Goal: Information Seeking & Learning: Learn about a topic

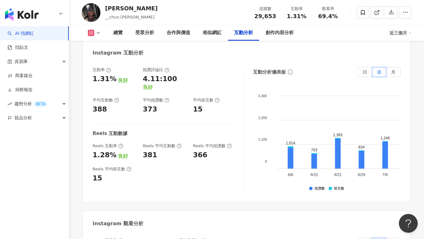
scroll to position [1287, 0]
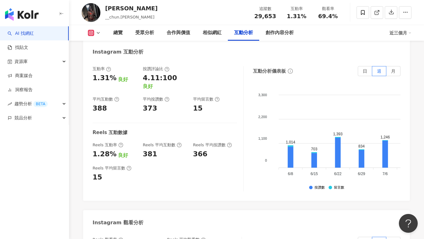
drag, startPoint x: 94, startPoint y: 190, endPoint x: 114, endPoint y: 189, distance: 20.4
copy div "69.4%"
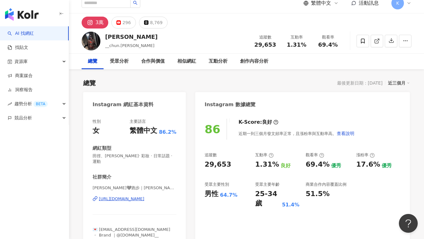
scroll to position [13, 0]
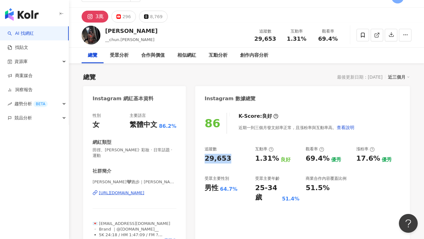
drag, startPoint x: 214, startPoint y: 157, endPoint x: 203, endPoint y: 156, distance: 11.4
click at [203, 156] on div "86 K-Score : 良好 近期一到三個月發文頻率正常，且漲粉率與互動率高。 查看說明 追蹤數 29,653 互動率 1.31% 良好 觀看率 69.4%…" at bounding box center [302, 180] width 214 height 146
copy div "29,653"
click at [251, 175] on div "追蹤數 29,653 互動率 1.31% 良好 觀看率 69.4% 優秀 漲粉率 17.6% 優秀 受眾主要性別 男性 64.7% 受眾主要年齡 25-34 …" at bounding box center [302, 174] width 196 height 56
drag, startPoint x: 268, startPoint y: 159, endPoint x: 273, endPoint y: 159, distance: 4.7
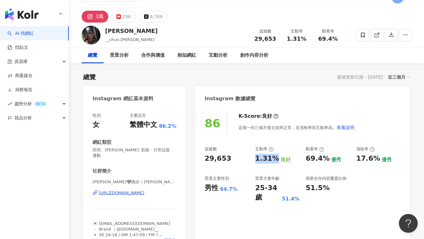
click at [273, 159] on div "追蹤數 29,653 互動率 1.31% 良好 觀看率 69.4% 優秀 漲粉率 17.6% 優秀 受眾主要性別 男性 64.7% 受眾主要年齡 25-34 …" at bounding box center [302, 174] width 196 height 56
copy div "1.31%"
click at [281, 148] on div "互動率" at bounding box center [277, 149] width 44 height 6
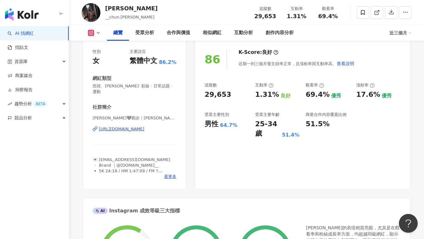
copy div "https://www.instagram.com/__chun.y/"
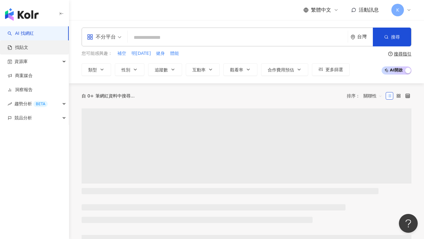
click at [28, 47] on link "找貼文" at bounding box center [18, 48] width 21 height 6
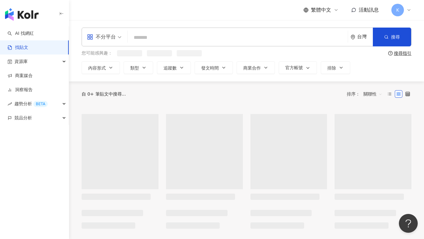
click at [119, 39] on span "不分平台" at bounding box center [104, 37] width 34 height 10
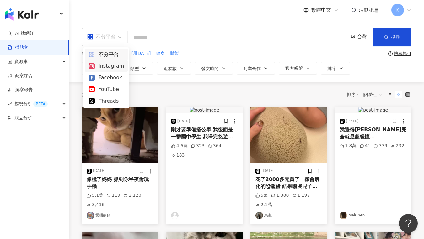
click at [104, 68] on div "Instagram" at bounding box center [105, 66] width 35 height 8
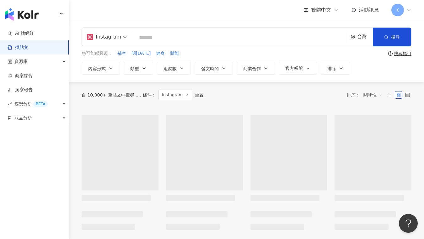
click at [160, 37] on input "search" at bounding box center [239, 37] width 209 height 13
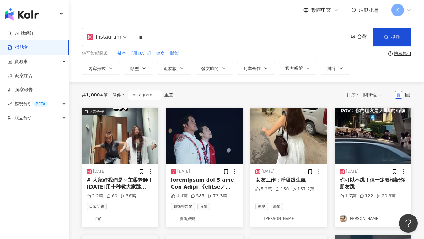
type input "*"
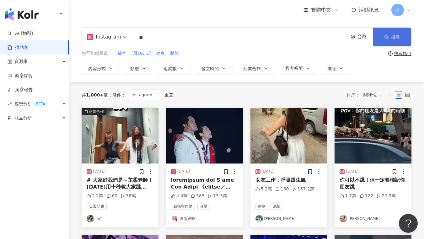
type input "**"
click at [404, 41] on button "搜尋" at bounding box center [391, 37] width 38 height 19
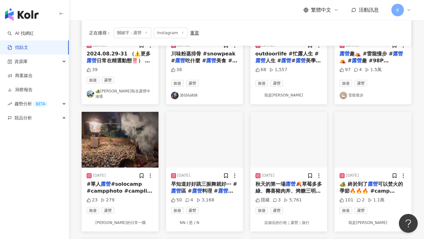
scroll to position [170, 0]
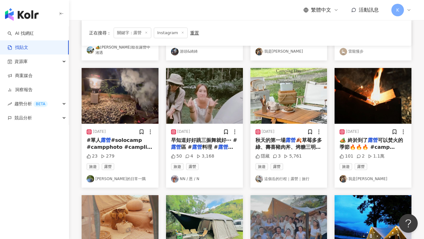
click at [227, 153] on div "50 4 3,168" at bounding box center [204, 156] width 67 height 6
click at [218, 144] on mark "露營" at bounding box center [225, 147] width 15 height 6
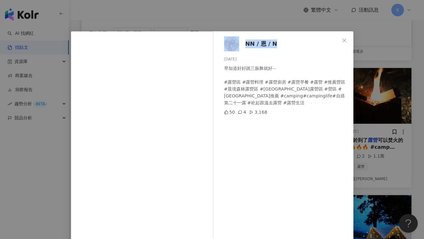
click at [270, 23] on div "NN / 恩 / N 2024/8/13 早知道好好跳三振舞就好⋯ #露營區 #露營料理 #露營廚房 #露營早餐 #露營 #推薦營區 #晨境森林露營區 #南庒…" at bounding box center [212, 119] width 424 height 239
click at [341, 40] on icon "close" at bounding box center [343, 40] width 5 height 5
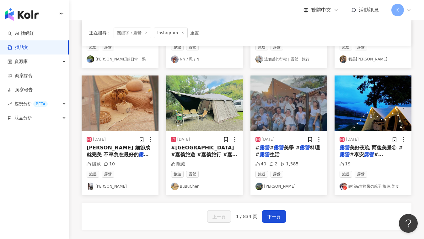
scroll to position [303, 0]
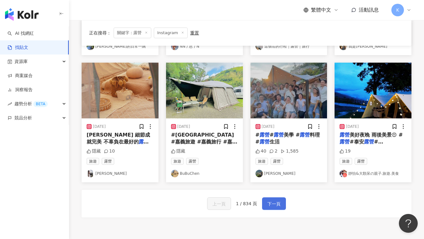
click at [274, 201] on span "下一頁" at bounding box center [273, 204] width 13 height 8
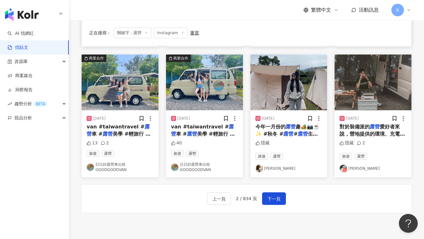
scroll to position [306, 0]
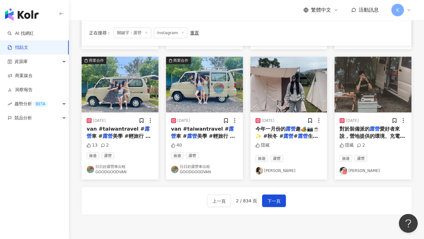
click at [314, 150] on div "隱藏" at bounding box center [288, 146] width 67 height 9
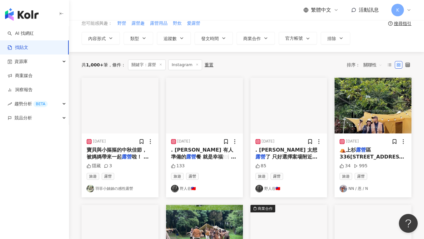
scroll to position [0, 0]
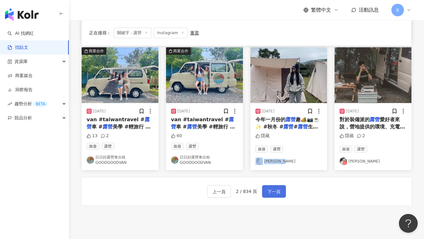
click at [271, 190] on span "下一頁" at bounding box center [273, 192] width 13 height 8
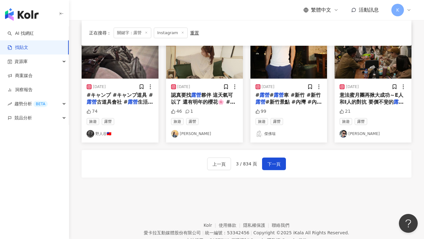
scroll to position [343, 0]
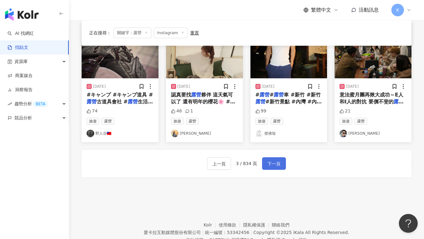
click at [274, 162] on span "下一頁" at bounding box center [273, 164] width 13 height 8
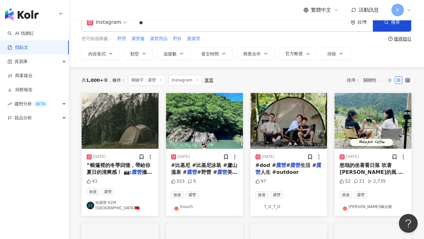
scroll to position [0, 0]
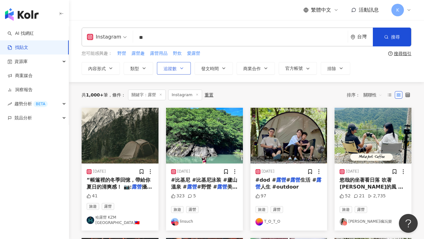
click at [169, 69] on span "追蹤數" at bounding box center [169, 68] width 13 height 5
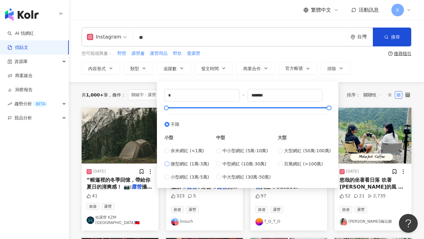
click at [198, 166] on span "微型網紅 (1萬-3萬)" at bounding box center [190, 164] width 38 height 7
type input "*****"
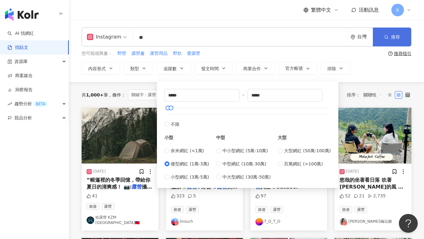
click at [385, 37] on icon "button" at bounding box center [386, 37] width 4 height 4
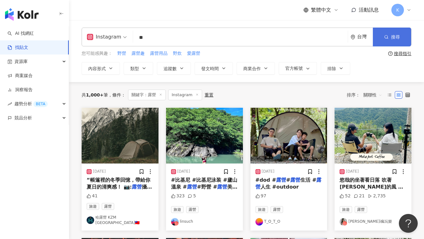
click at [394, 37] on span "搜尋" at bounding box center [395, 36] width 9 height 5
click at [397, 40] on button "搜尋" at bounding box center [391, 37] width 38 height 19
click at [145, 71] on button "類型" at bounding box center [138, 68] width 29 height 13
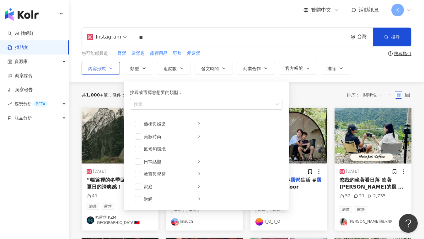
click at [109, 67] on icon "button" at bounding box center [110, 68] width 5 height 5
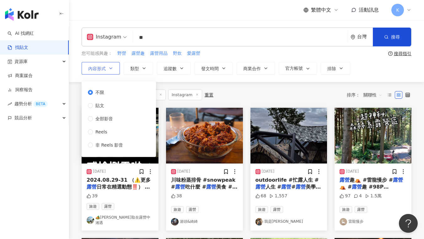
click at [109, 67] on icon "button" at bounding box center [110, 68] width 5 height 5
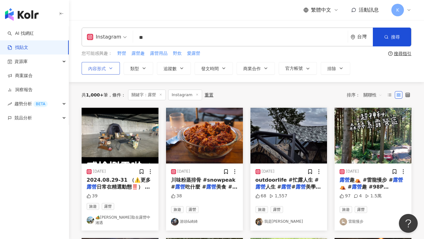
click at [109, 67] on icon "button" at bounding box center [110, 68] width 5 height 5
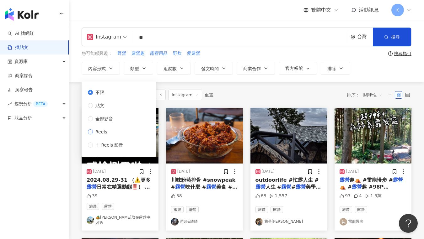
click at [103, 132] on span "Reels" at bounding box center [101, 132] width 17 height 7
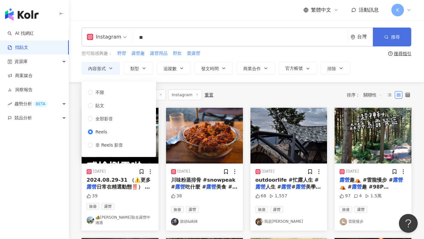
click at [394, 40] on button "搜尋" at bounding box center [391, 37] width 38 height 19
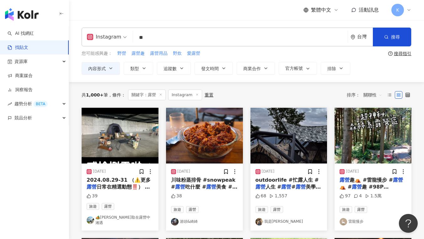
click at [176, 39] on input "**" at bounding box center [239, 37] width 209 height 13
click at [183, 41] on input "**" at bounding box center [239, 37] width 209 height 13
click at [104, 69] on span "內容形式" at bounding box center [97, 68] width 18 height 5
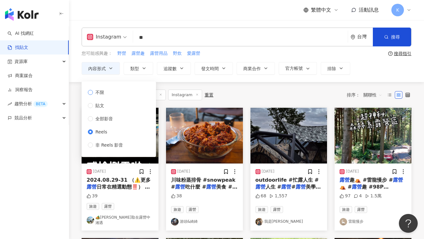
click at [100, 94] on span "不限" at bounding box center [100, 92] width 14 height 7
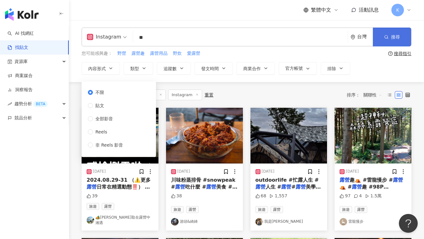
click at [388, 38] on icon "button" at bounding box center [386, 37] width 4 height 4
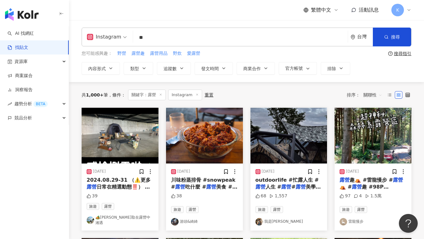
click at [273, 37] on input "**" at bounding box center [239, 37] width 209 height 13
click at [392, 39] on span "搜尋" at bounding box center [395, 36] width 9 height 5
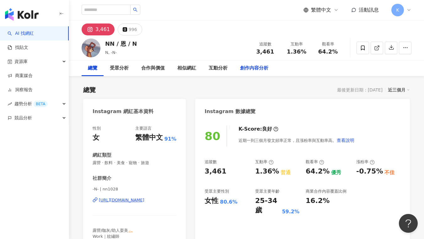
scroll to position [50, 0]
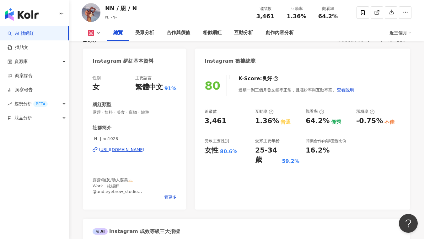
click at [144, 150] on div "https://www.instagram.com/nn1028/" at bounding box center [121, 150] width 45 height 6
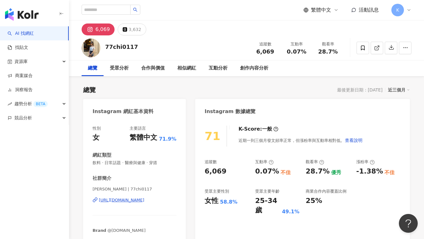
click at [144, 199] on div "https://www.instagram.com/77chi0117/" at bounding box center [121, 201] width 45 height 6
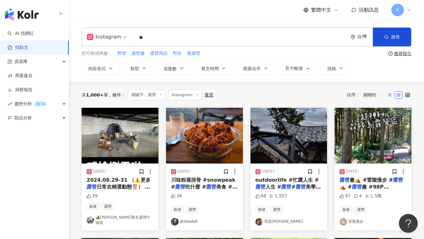
click at [193, 34] on input "**" at bounding box center [239, 37] width 209 height 13
click at [178, 72] on button "追蹤數" at bounding box center [174, 68] width 34 height 13
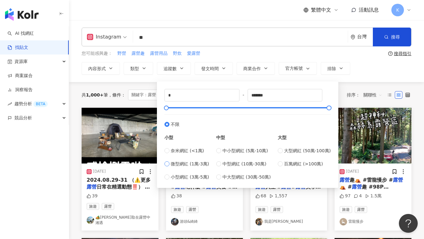
click at [185, 166] on span "微型網紅 (1萬-3萬)" at bounding box center [190, 164] width 38 height 7
type input "*****"
click at [325, 56] on div "您可能感興趣： 野營 露營趣 露營用品 野炊 愛露營" at bounding box center [234, 53] width 304 height 7
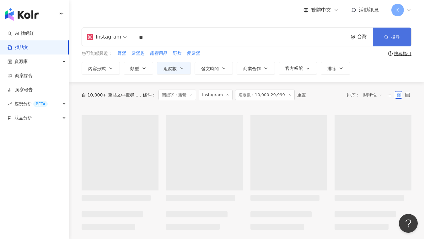
click at [387, 35] on icon "button" at bounding box center [386, 37] width 4 height 4
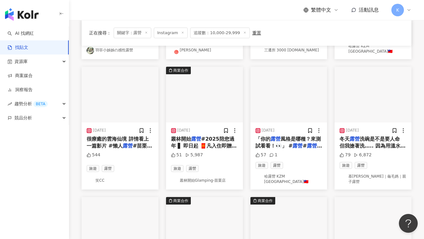
scroll to position [303, 0]
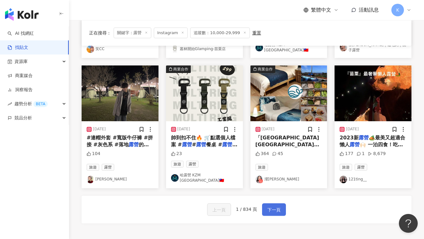
click at [274, 206] on span "下一頁" at bounding box center [273, 210] width 13 height 8
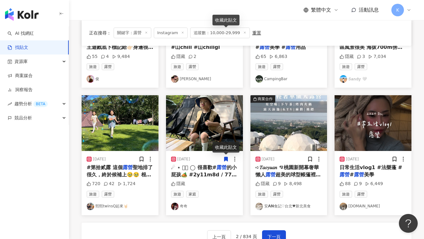
scroll to position [364, 0]
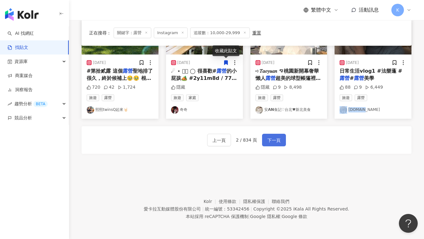
click at [265, 141] on button "下一頁" at bounding box center [274, 140] width 24 height 13
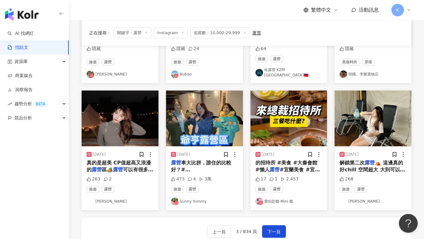
scroll to position [310, 0]
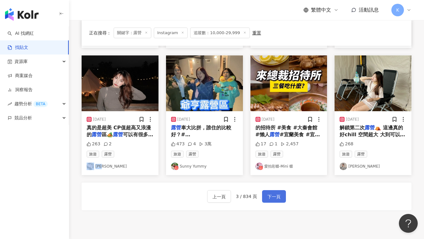
click at [278, 196] on span "下一頁" at bounding box center [273, 197] width 13 height 8
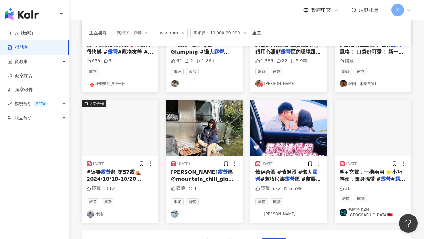
scroll to position [279, 0]
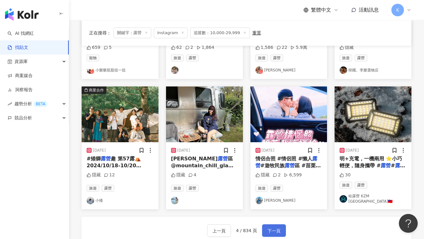
click at [277, 227] on span "下一頁" at bounding box center [273, 231] width 13 height 8
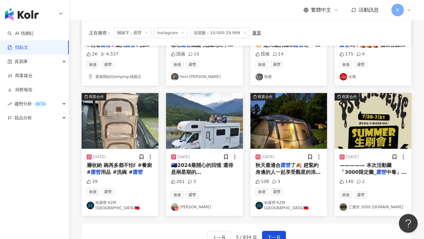
scroll to position [297, 0]
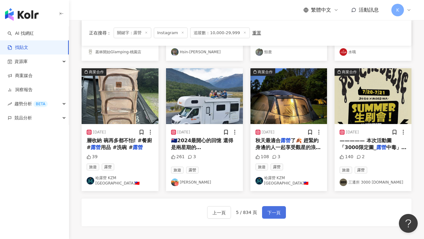
click at [271, 209] on span "下一頁" at bounding box center [273, 213] width 13 height 8
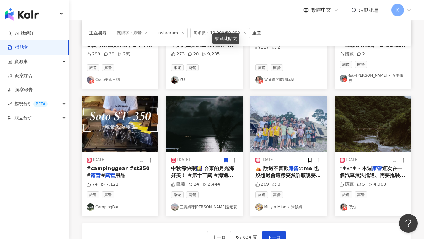
scroll to position [325, 0]
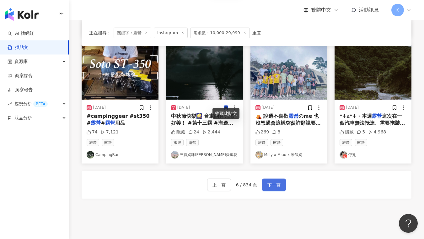
click at [270, 182] on span "下一頁" at bounding box center [273, 186] width 13 height 8
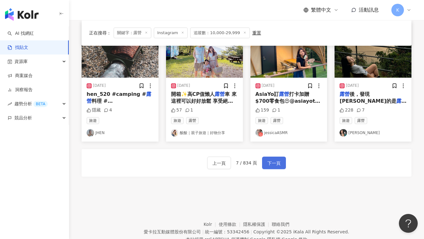
scroll to position [311, 0]
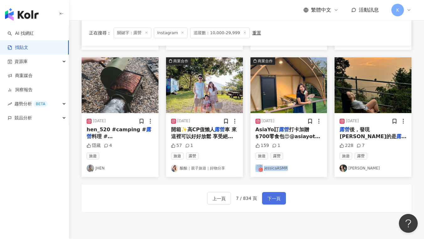
click at [272, 195] on span "下一頁" at bounding box center [273, 199] width 13 height 8
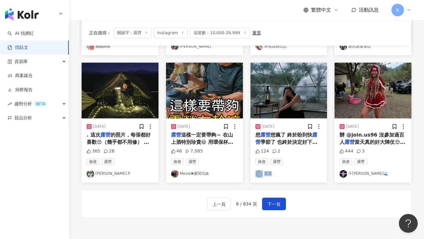
scroll to position [323, 0]
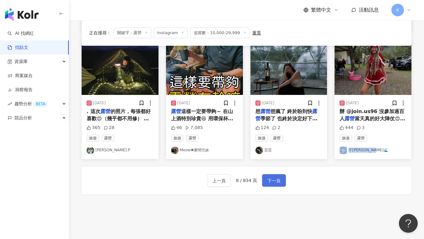
click at [276, 179] on span "下一頁" at bounding box center [273, 181] width 13 height 8
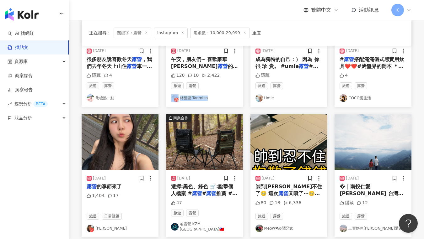
scroll to position [262, 0]
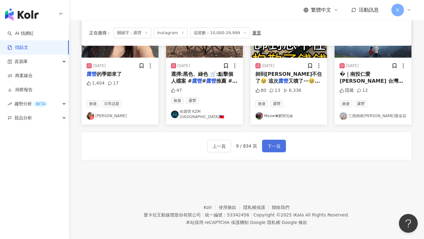
click at [282, 140] on button "下一頁" at bounding box center [274, 146] width 24 height 13
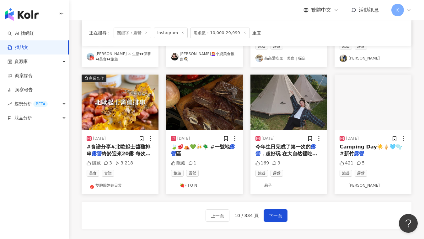
scroll to position [307, 0]
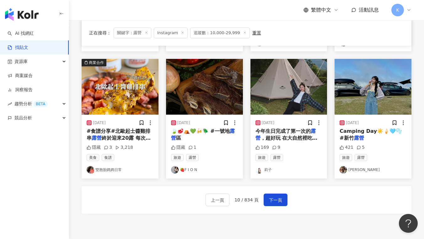
click at [288, 194] on div "上一頁 10 / 834 頁 下一頁" at bounding box center [247, 200] width 330 height 28
click at [278, 197] on span "下一頁" at bounding box center [275, 201] width 13 height 8
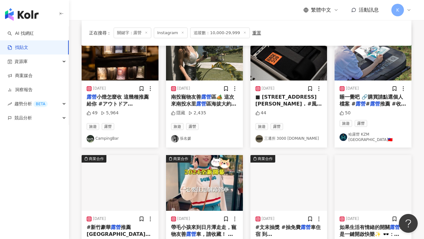
scroll to position [305, 0]
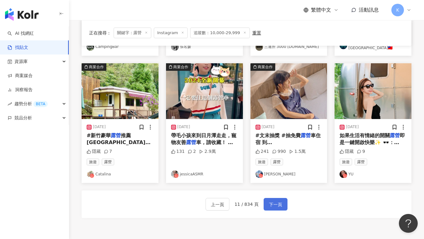
click at [275, 201] on span "下一頁" at bounding box center [275, 205] width 13 height 8
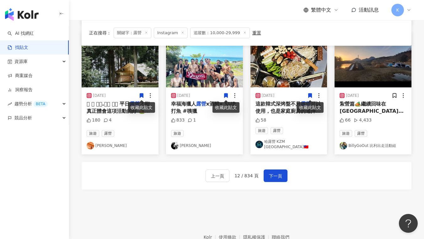
scroll to position [305, 0]
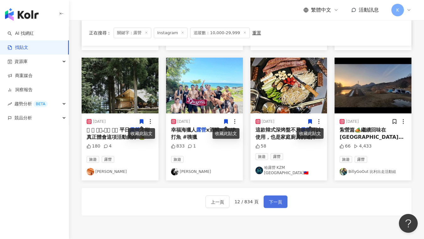
click at [283, 198] on button "下一頁" at bounding box center [275, 202] width 24 height 13
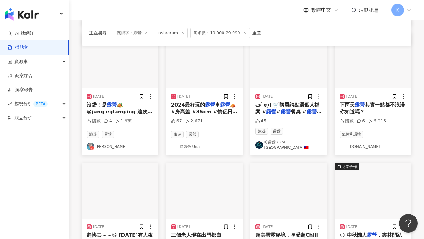
scroll to position [334, 0]
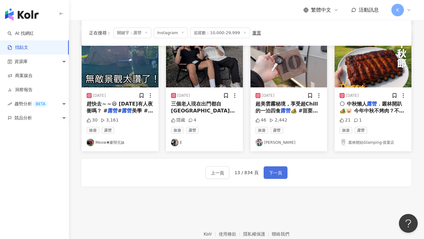
click at [273, 166] on button "下一頁" at bounding box center [275, 172] width 24 height 13
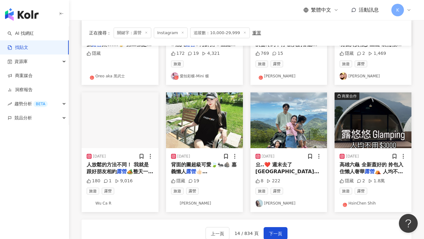
scroll to position [306, 0]
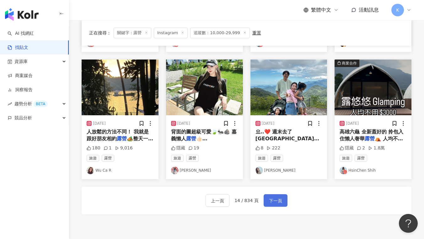
click at [277, 197] on span "下一頁" at bounding box center [275, 201] width 13 height 8
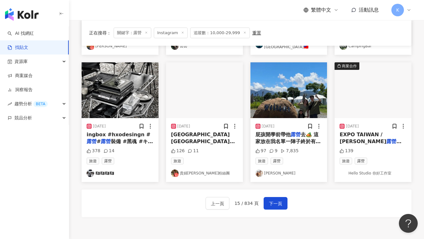
scroll to position [343, 0]
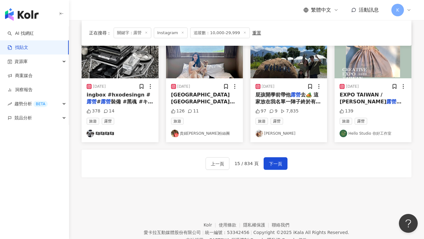
click at [261, 160] on div "上一頁 15 / 834 頁 下一頁" at bounding box center [246, 163] width 82 height 13
click at [274, 160] on span "下一頁" at bounding box center [275, 164] width 13 height 8
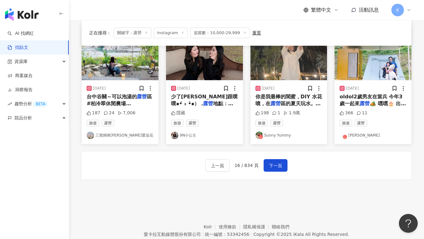
scroll to position [367, 0]
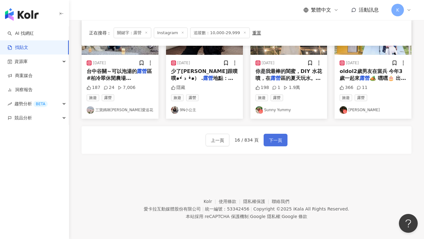
click at [276, 140] on span "下一頁" at bounding box center [275, 141] width 13 height 8
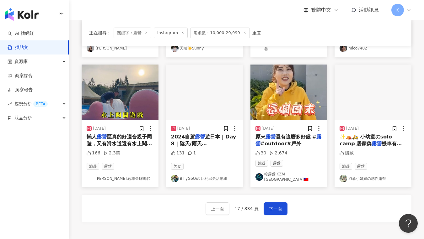
scroll to position [306, 0]
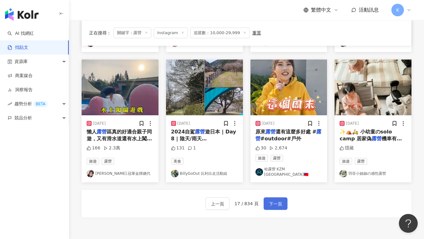
click at [285, 200] on button "下一頁" at bounding box center [275, 204] width 24 height 13
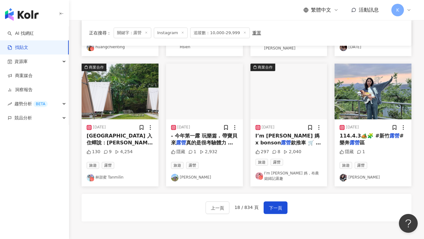
scroll to position [345, 0]
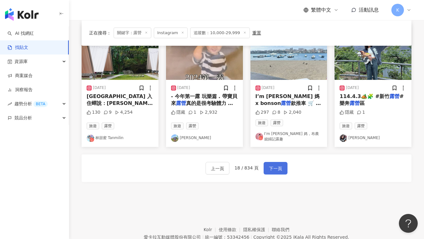
click at [275, 165] on span "下一頁" at bounding box center [275, 169] width 13 height 8
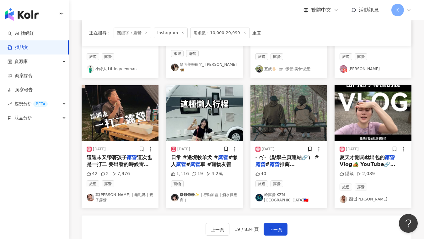
scroll to position [311, 0]
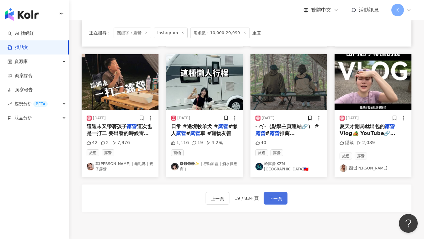
click at [276, 195] on span "下一頁" at bounding box center [275, 199] width 13 height 8
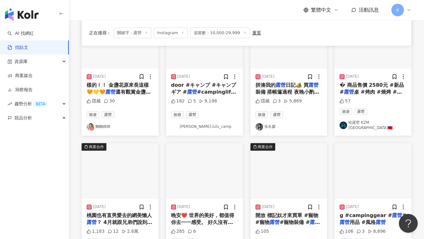
scroll to position [364, 0]
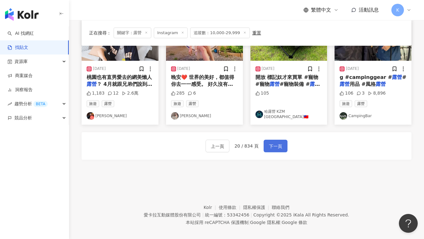
click at [278, 143] on span "下一頁" at bounding box center [275, 147] width 13 height 8
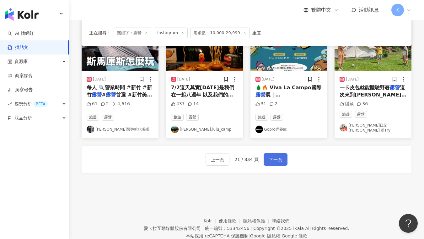
click at [280, 156] on span "下一頁" at bounding box center [275, 160] width 13 height 8
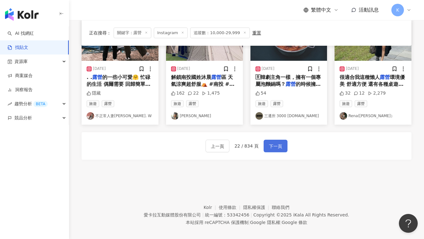
click at [278, 144] on button "下一頁" at bounding box center [275, 146] width 24 height 13
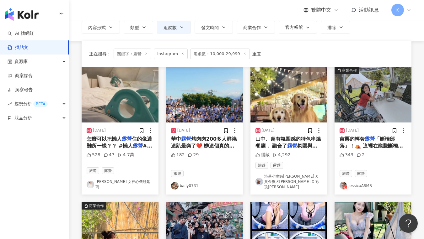
scroll to position [114, 0]
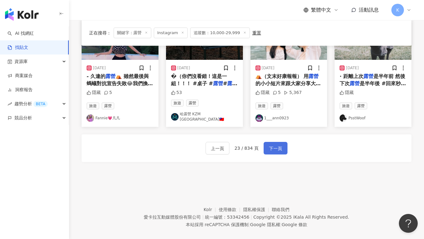
click at [274, 142] on button "下一頁" at bounding box center [275, 148] width 24 height 13
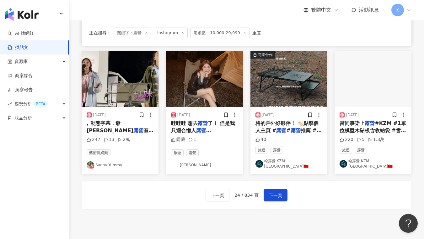
scroll to position [348, 0]
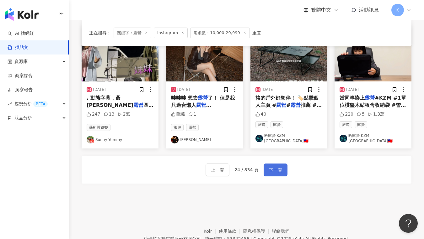
click at [273, 166] on span "下一頁" at bounding box center [275, 170] width 13 height 8
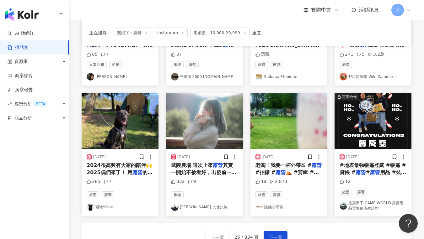
scroll to position [280, 0]
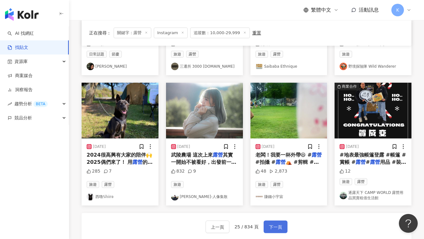
click at [276, 225] on span "下一頁" at bounding box center [275, 228] width 13 height 8
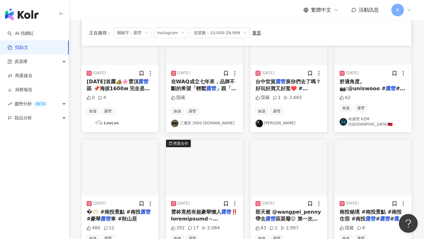
scroll to position [305, 0]
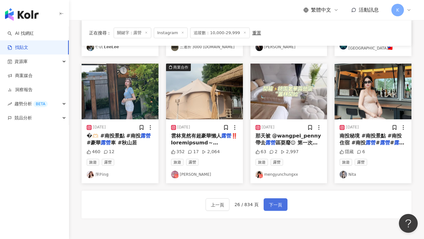
click at [278, 198] on button "下一頁" at bounding box center [275, 204] width 24 height 13
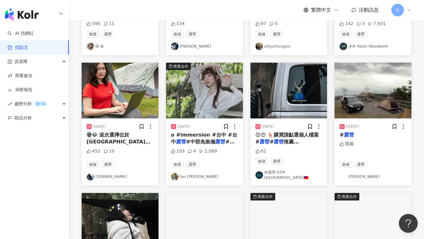
scroll to position [183, 0]
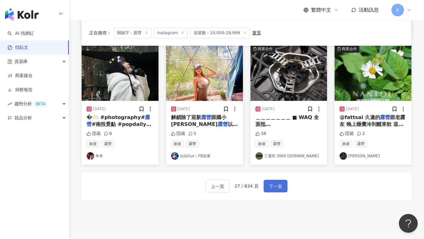
click at [279, 186] on span "下一頁" at bounding box center [275, 187] width 13 height 8
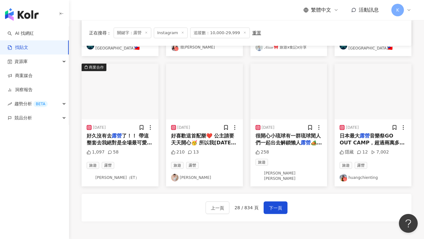
scroll to position [355, 0]
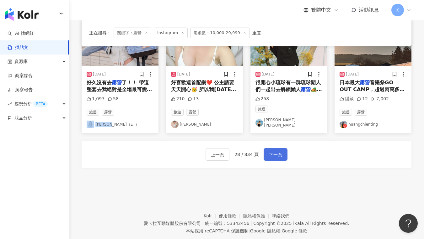
click at [280, 151] on span "下一頁" at bounding box center [275, 155] width 13 height 8
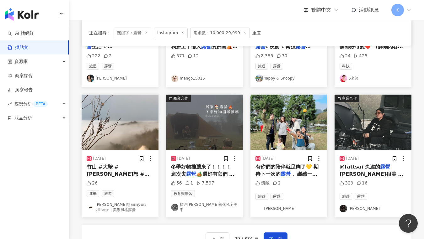
scroll to position [367, 0]
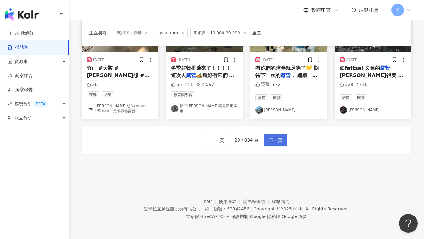
click at [282, 136] on button "下一頁" at bounding box center [275, 140] width 24 height 13
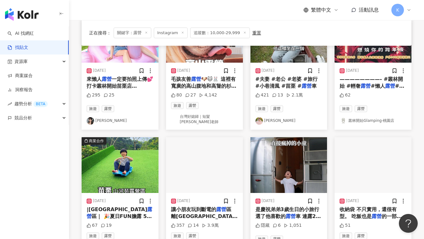
scroll to position [317, 0]
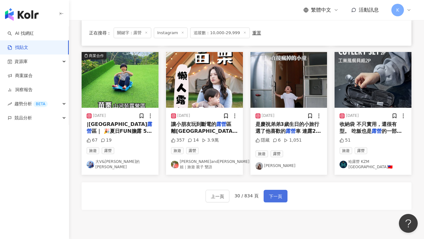
click at [273, 193] on span "下一頁" at bounding box center [275, 197] width 13 height 8
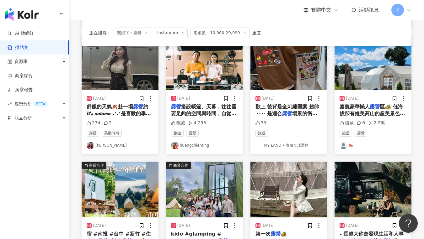
scroll to position [323, 0]
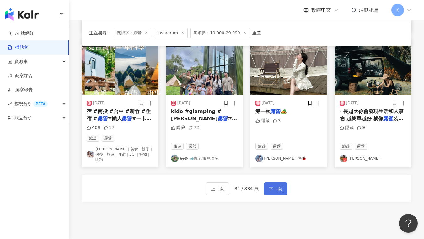
click at [272, 185] on span "下一頁" at bounding box center [275, 189] width 13 height 8
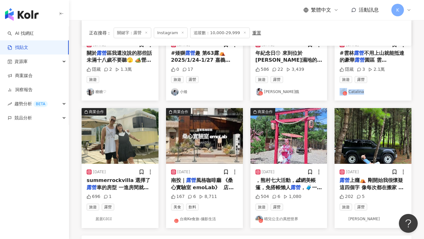
scroll to position [255, 0]
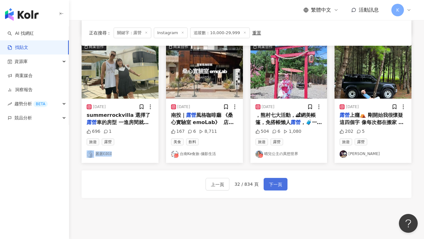
click at [270, 186] on span "下一頁" at bounding box center [275, 185] width 13 height 8
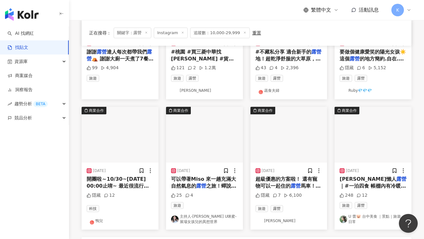
scroll to position [345, 0]
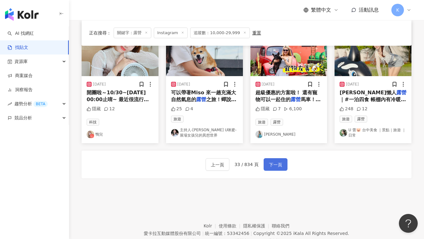
click at [278, 164] on span "下一頁" at bounding box center [275, 165] width 13 height 8
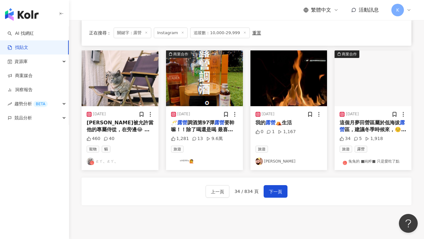
scroll to position [304, 0]
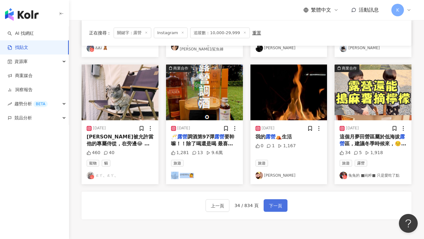
click at [278, 202] on span "下一頁" at bounding box center [275, 206] width 13 height 8
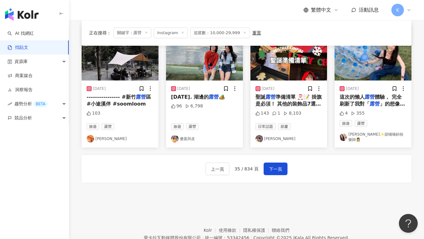
scroll to position [347, 0]
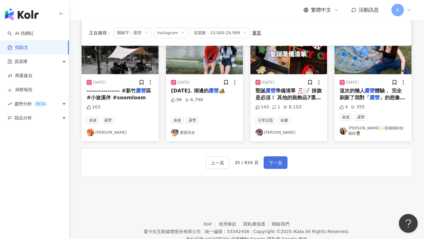
click at [279, 159] on span "下一頁" at bounding box center [275, 163] width 13 height 8
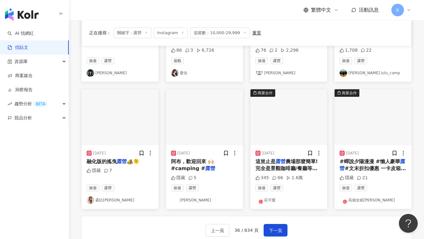
scroll to position [329, 0]
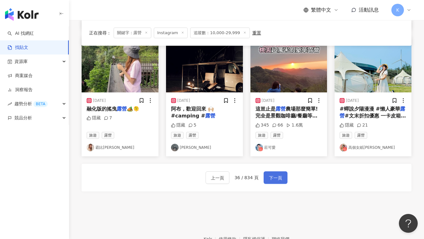
click at [280, 177] on span "下一頁" at bounding box center [275, 178] width 13 height 8
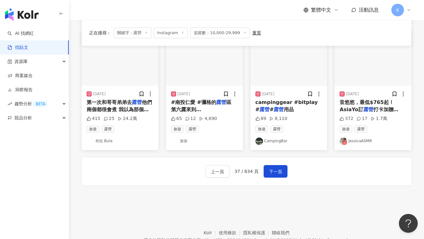
scroll to position [328, 0]
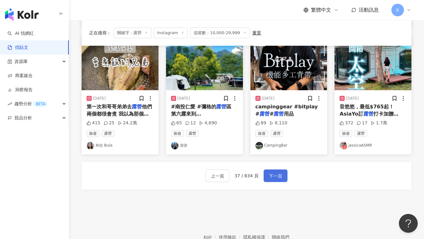
click at [281, 175] on span "下一頁" at bounding box center [275, 176] width 13 height 8
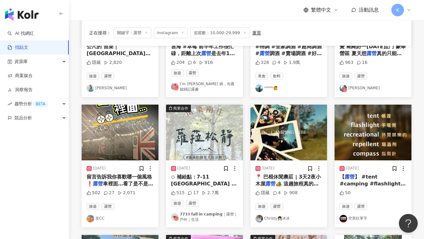
scroll to position [300, 0]
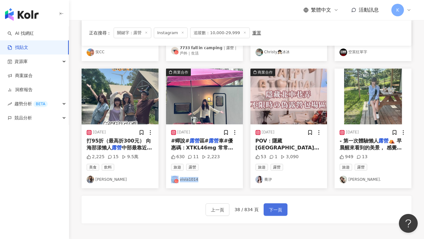
click at [281, 203] on button "下一頁" at bounding box center [275, 209] width 24 height 13
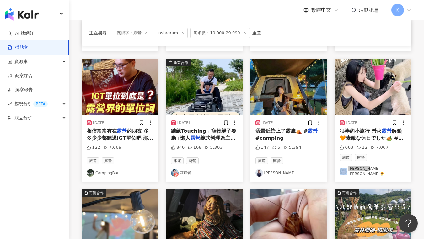
scroll to position [309, 0]
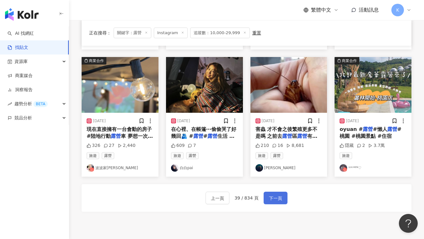
click at [277, 195] on span "下一頁" at bounding box center [275, 199] width 13 height 8
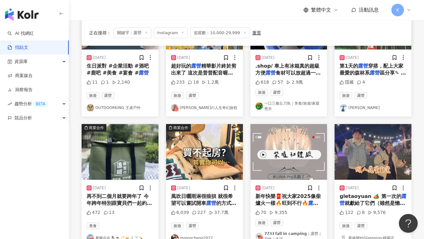
scroll to position [368, 0]
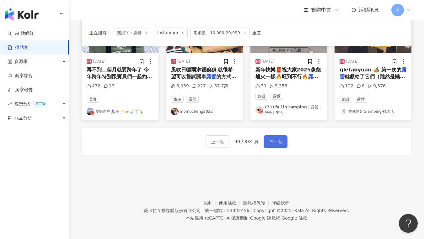
click at [275, 145] on span "下一頁" at bounding box center [275, 142] width 13 height 8
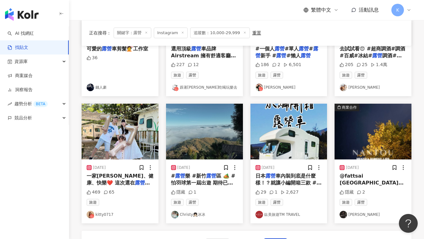
scroll to position [307, 0]
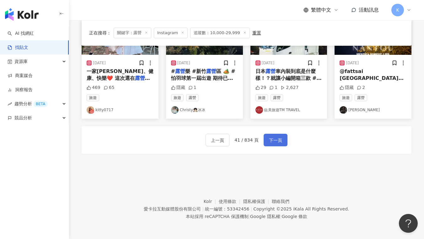
click at [273, 142] on span "下一頁" at bounding box center [275, 141] width 13 height 8
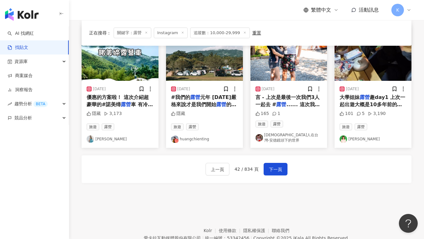
scroll to position [364, 0]
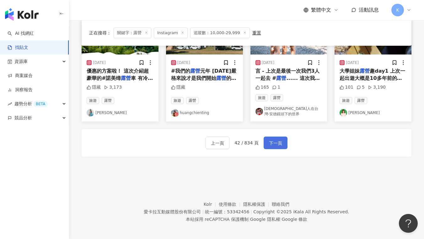
click at [272, 140] on span "下一頁" at bounding box center [275, 144] width 13 height 8
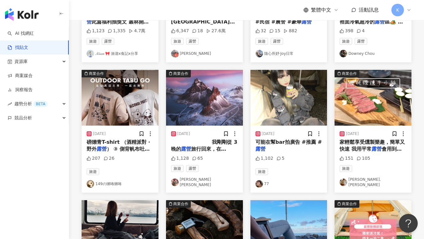
scroll to position [367, 0]
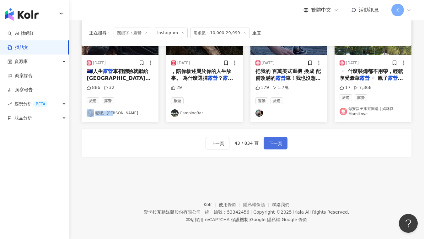
click at [276, 144] on span "下一頁" at bounding box center [275, 144] width 13 height 8
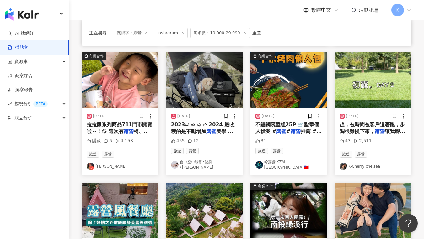
scroll to position [314, 0]
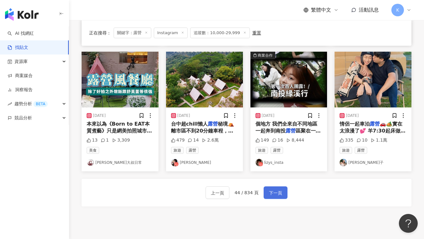
click at [273, 193] on span "下一頁" at bounding box center [275, 193] width 13 height 8
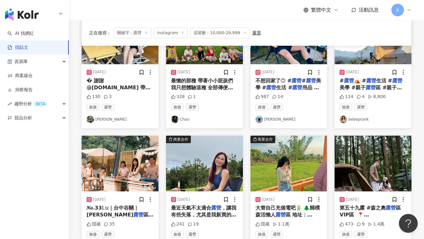
scroll to position [306, 0]
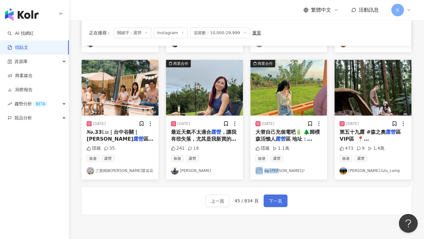
click at [275, 198] on span "下一頁" at bounding box center [275, 202] width 13 height 8
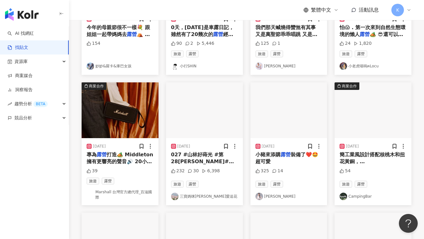
scroll to position [0, 0]
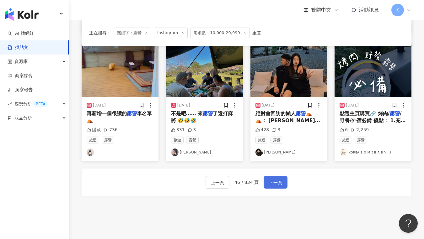
click at [274, 187] on button "下一頁" at bounding box center [275, 182] width 24 height 13
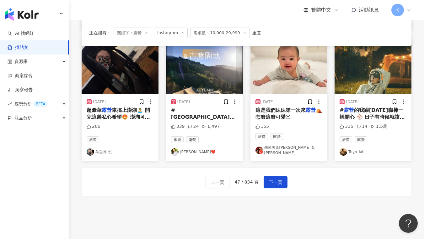
scroll to position [364, 0]
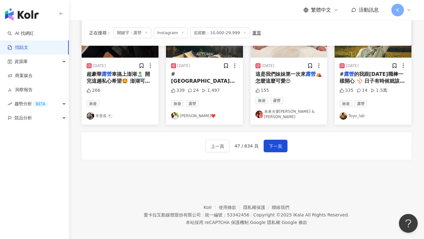
click at [270, 146] on div "上一頁 47 / 834 頁 下一頁" at bounding box center [247, 146] width 330 height 28
click at [275, 143] on span "下一頁" at bounding box center [275, 147] width 13 height 8
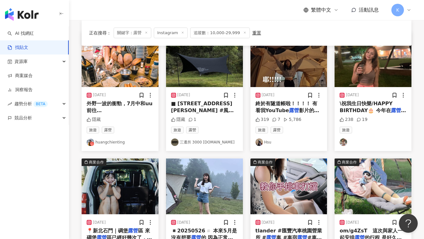
scroll to position [74, 0]
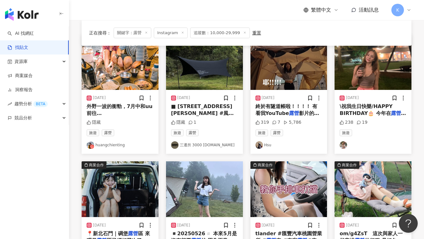
drag, startPoint x: 339, startPoint y: 143, endPoint x: 323, endPoint y: 140, distance: 16.1
click at [323, 140] on div "商業合作 2024/8/11 外野一波的衝勁，7月中和uu前往烏來溪邊 露營 區消暑玩耍，能一次享受到露管和溪水兩 隱藏 旅遊 露營 huangchienti…" at bounding box center [246, 221] width 337 height 375
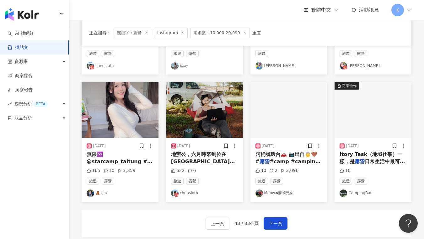
scroll to position [299, 0]
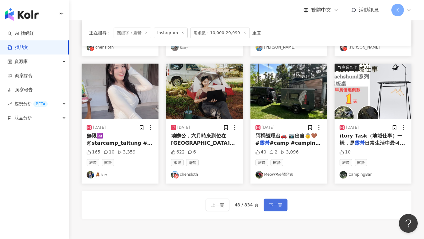
click at [271, 204] on span "下一頁" at bounding box center [275, 206] width 13 height 8
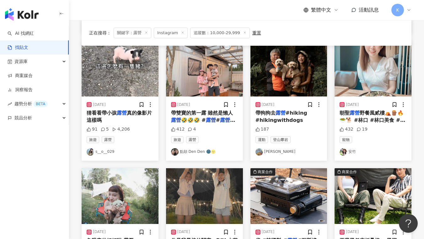
scroll to position [367, 0]
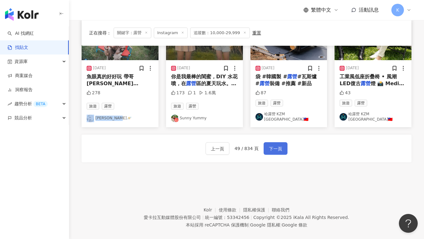
click at [278, 145] on span "下一頁" at bounding box center [275, 149] width 13 height 8
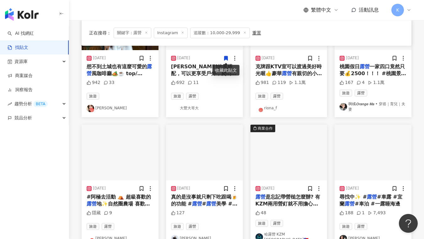
scroll to position [306, 0]
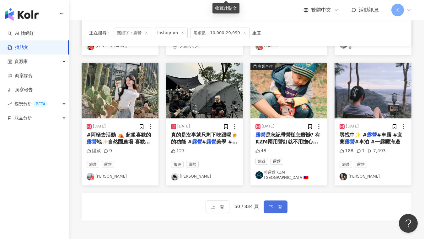
click at [280, 204] on span "下一頁" at bounding box center [275, 207] width 13 height 8
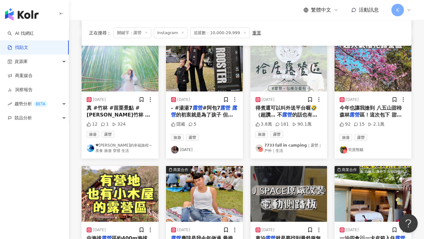
scroll to position [331, 0]
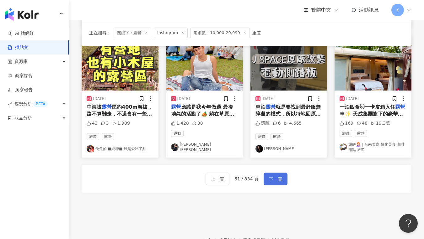
click at [277, 179] on span "下一頁" at bounding box center [275, 180] width 13 height 8
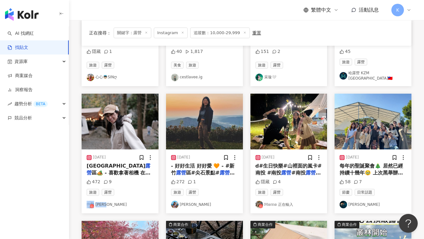
scroll to position [364, 0]
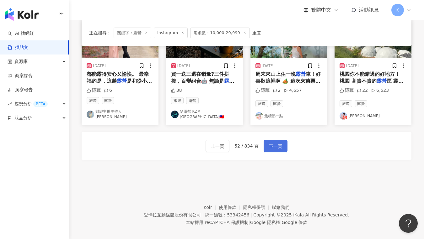
click at [270, 143] on span "下一頁" at bounding box center [275, 147] width 13 height 8
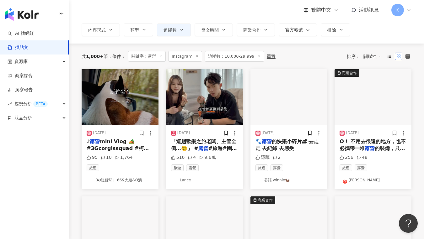
scroll to position [26, 0]
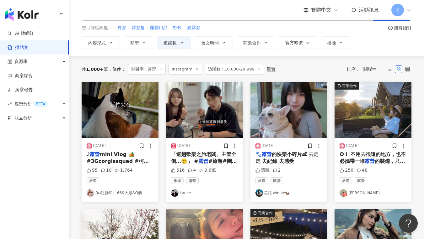
click at [297, 74] on div "共 1,000+ 筆 條件 ： 關鍵字：露營 Instagram 追蹤數：10,000-29,999 重置 排序： 關聯性" at bounding box center [247, 69] width 330 height 26
click at [406, 191] on div "2024/8/13 O！ 不用去很遠的地方，也不必攜帶一堆 露營 的裝備，只需要簡單的行李，就輕鬆無負 256 48 旅遊 露營 Nina" at bounding box center [372, 170] width 77 height 64
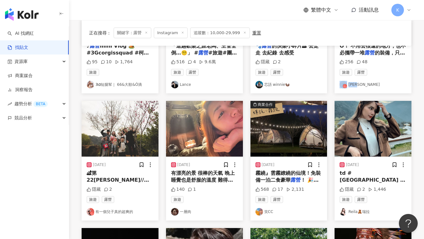
scroll to position [137, 0]
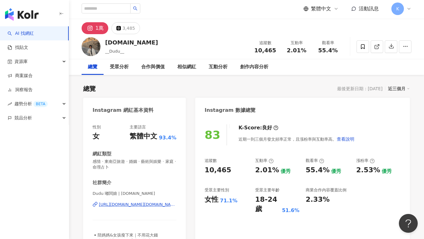
click at [141, 206] on div "[URL][DOMAIN_NAME][DOMAIN_NAME]" at bounding box center [137, 205] width 77 height 6
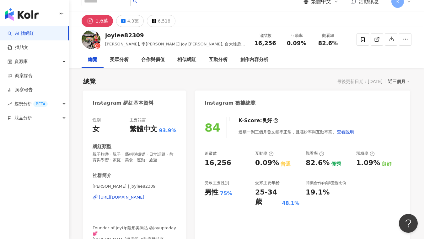
scroll to position [12, 0]
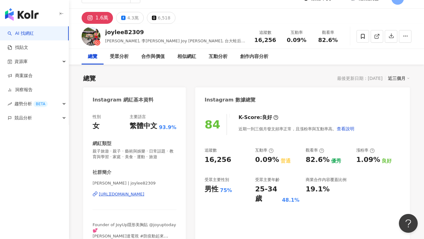
click at [130, 195] on div "https://www.instagram.com/joylee82309/" at bounding box center [121, 195] width 45 height 6
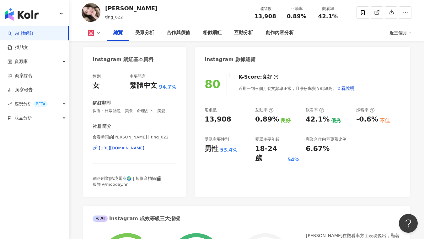
scroll to position [63, 0]
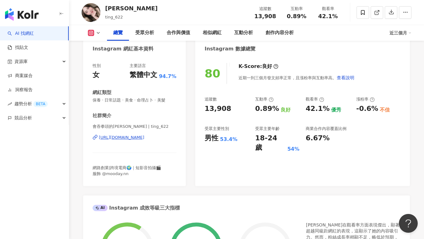
click at [132, 136] on div "[URL][DOMAIN_NAME]" at bounding box center [121, 138] width 45 height 6
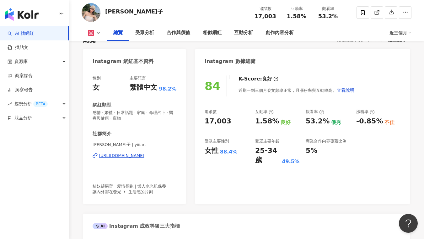
scroll to position [50, 0]
click at [144, 155] on div "[URL][DOMAIN_NAME]" at bounding box center [121, 156] width 45 height 6
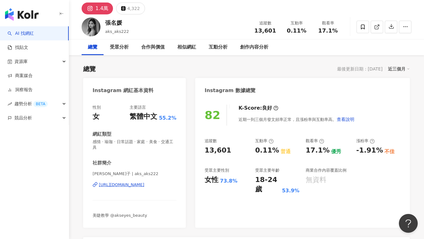
scroll to position [21, 0]
click at [121, 182] on div "[URL][DOMAIN_NAME]" at bounding box center [121, 185] width 45 height 6
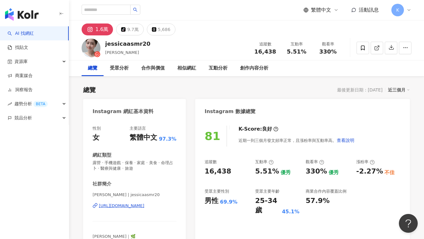
scroll to position [10, 0]
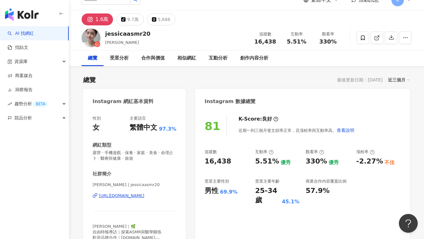
click at [127, 195] on div "[URL][DOMAIN_NAME]" at bounding box center [121, 196] width 45 height 6
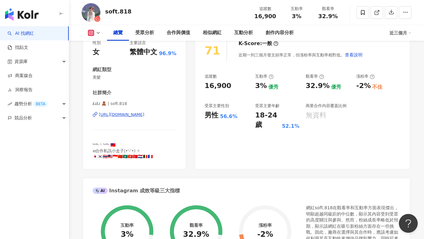
scroll to position [82, 0]
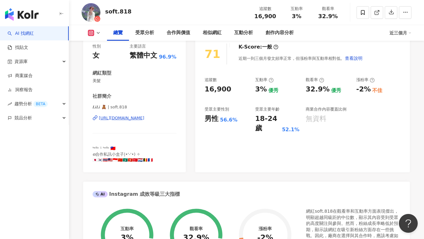
click at [117, 117] on div "https://www.instagram.com/soft.818/" at bounding box center [121, 118] width 45 height 6
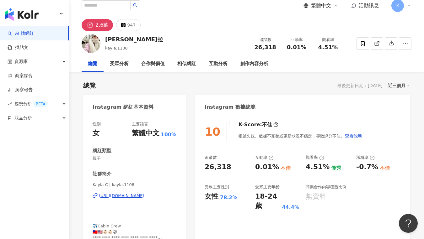
scroll to position [12, 0]
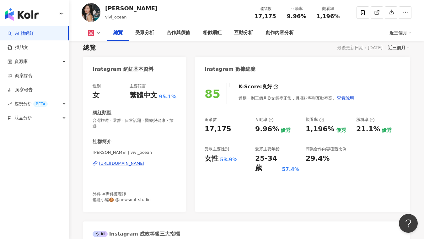
scroll to position [65, 0]
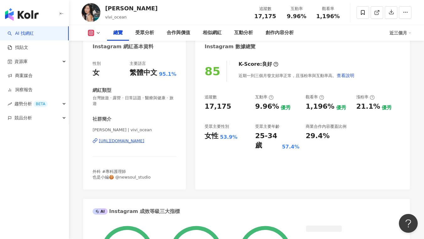
click at [138, 138] on div "https://www.instagram.com/vivi_ocean/" at bounding box center [121, 141] width 45 height 6
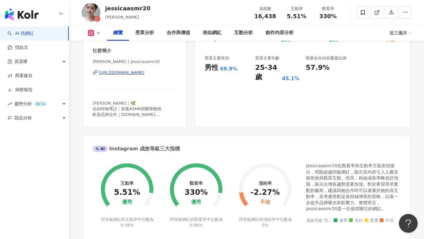
scroll to position [134, 0]
click at [143, 70] on div "[URL][DOMAIN_NAME]" at bounding box center [121, 73] width 45 height 6
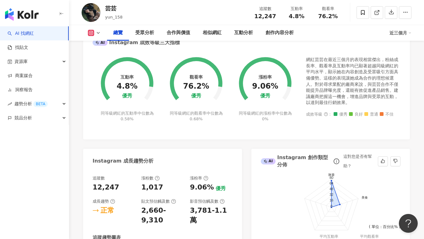
scroll to position [26, 0]
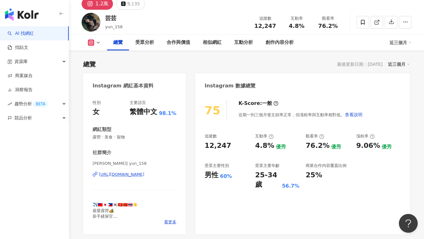
click at [131, 175] on div "[URL][DOMAIN_NAME]" at bounding box center [121, 175] width 45 height 6
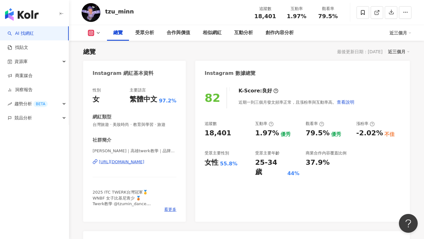
scroll to position [107, 0]
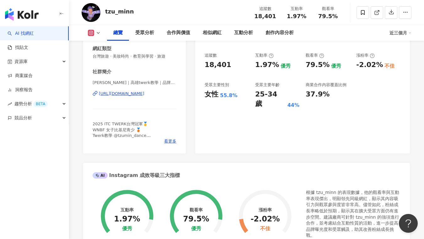
click at [144, 93] on div "https://www.instagram.com/tzu_minn/" at bounding box center [121, 94] width 45 height 6
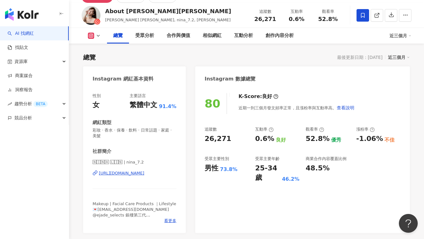
scroll to position [33, 0]
click at [144, 171] on div "[URL][DOMAIN_NAME]" at bounding box center [121, 174] width 45 height 6
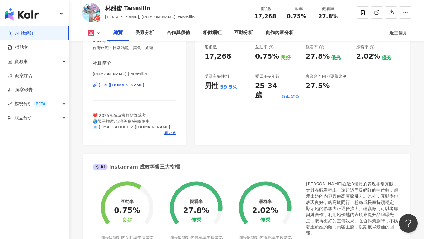
scroll to position [112, 0]
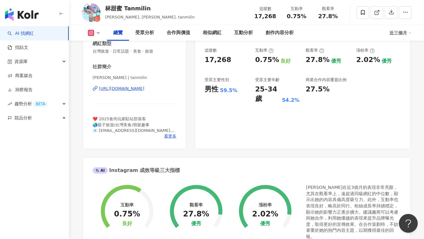
click at [139, 90] on div "https://www.instagram.com/tanmilin/" at bounding box center [121, 89] width 45 height 6
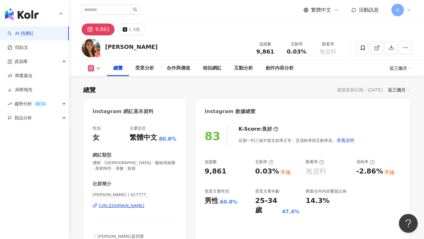
scroll to position [12, 0]
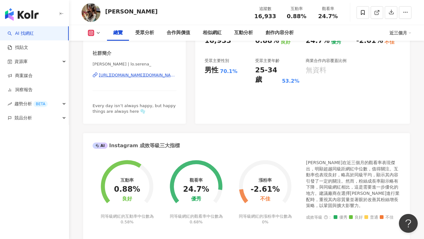
scroll to position [79, 0]
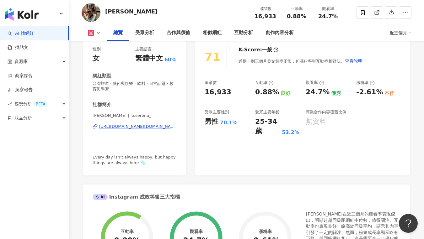
click at [129, 125] on div "https://www.instagram.com/lo.serena_/" at bounding box center [137, 127] width 77 height 6
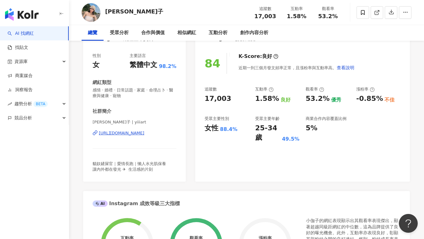
scroll to position [5, 0]
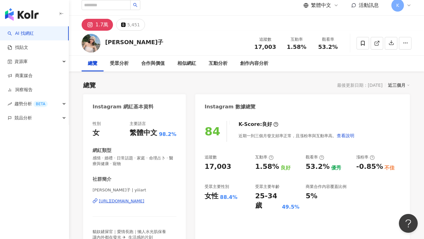
click at [139, 201] on div "https://www.instagram.com/yiiiart/" at bounding box center [121, 201] width 45 height 6
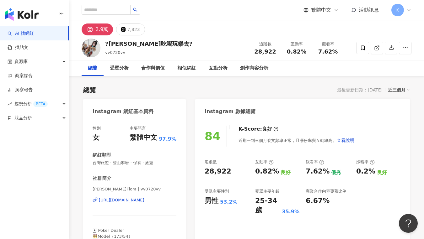
click at [144, 199] on div "https://www.instagram.com/vv0720vv/" at bounding box center [121, 201] width 45 height 6
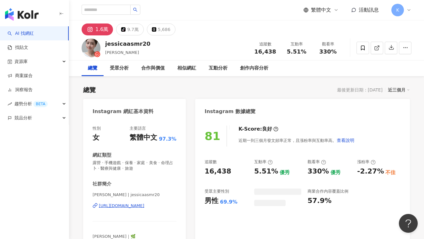
scroll to position [51, 0]
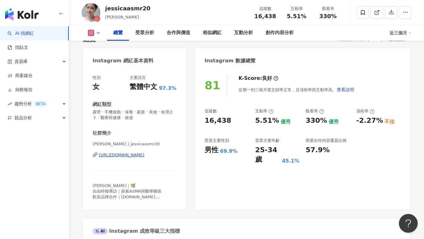
click at [123, 157] on div "https://www.instagram.com/jessicaasmr20/" at bounding box center [121, 155] width 45 height 6
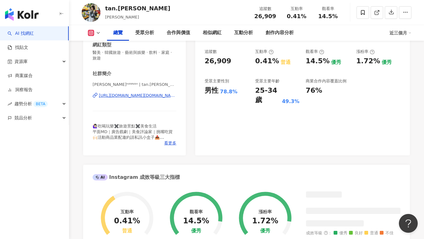
scroll to position [55, 0]
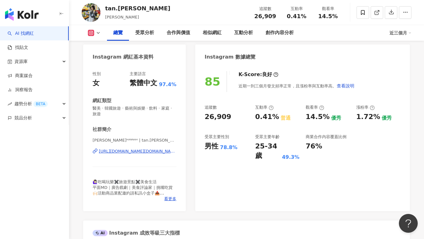
click at [156, 152] on div "https://www.instagram.com/tan.hannah/" at bounding box center [137, 152] width 77 height 6
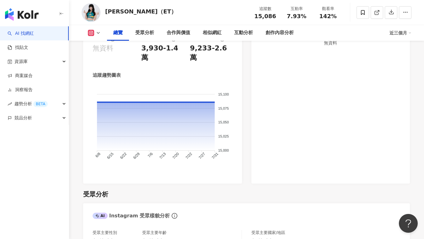
scroll to position [112, 0]
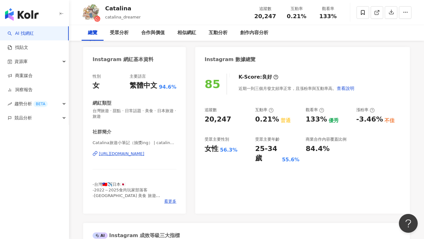
scroll to position [64, 0]
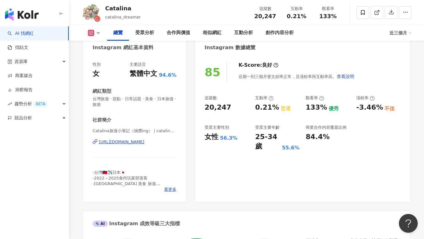
click at [136, 144] on div "https://www.instagram.com/catalina_dreamer/" at bounding box center [121, 142] width 45 height 6
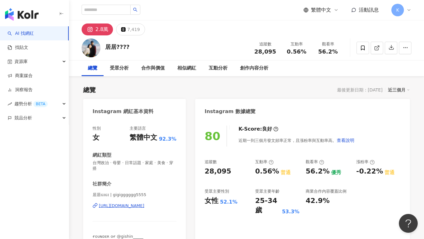
scroll to position [88, 0]
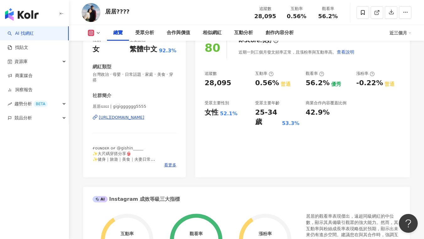
click at [142, 115] on div "[URL][DOMAIN_NAME]" at bounding box center [121, 118] width 45 height 6
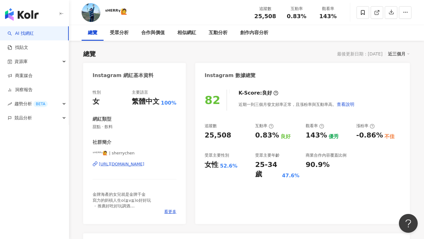
scroll to position [65, 0]
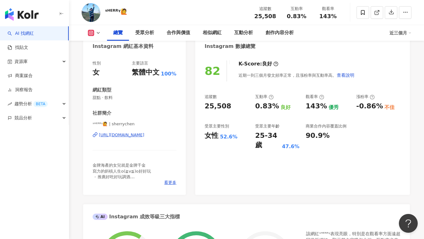
click at [144, 135] on div "[URL][DOMAIN_NAME]" at bounding box center [121, 135] width 45 height 6
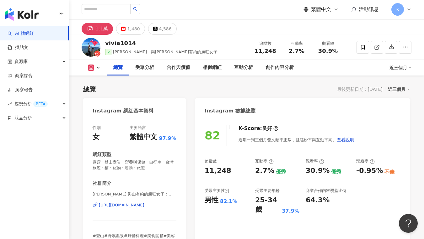
scroll to position [59, 0]
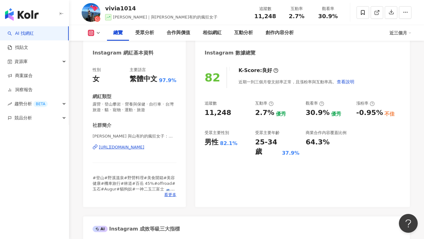
click at [144, 149] on div "https://www.instagram.com/vivia1014/" at bounding box center [121, 148] width 45 height 6
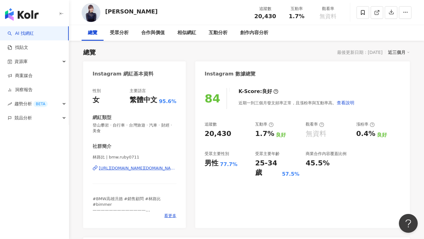
click at [115, 169] on div "[URL][DOMAIN_NAME][DOMAIN_NAME]" at bounding box center [137, 169] width 77 height 6
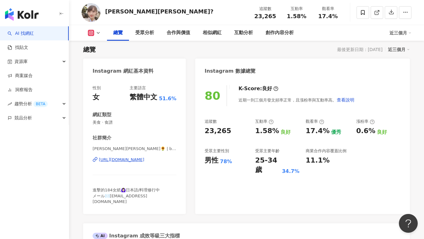
scroll to position [120, 0]
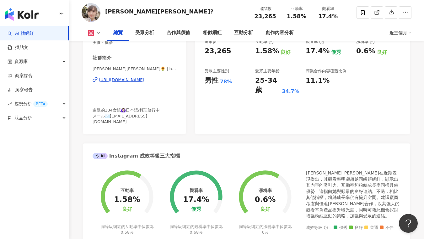
click at [142, 83] on div "佳蕙Betty🌻 | betty830903 https://www.instagram.com/betty830903/" at bounding box center [134, 84] width 84 height 37
click at [142, 81] on div "https://www.instagram.com/betty830903/" at bounding box center [121, 80] width 45 height 6
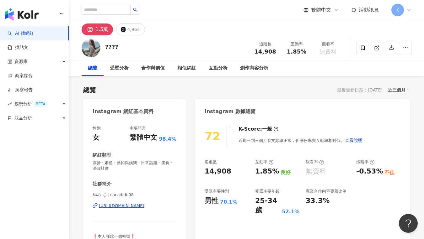
click at [144, 203] on div "https://www.instagram.com/cacadidi.08/" at bounding box center [121, 206] width 45 height 6
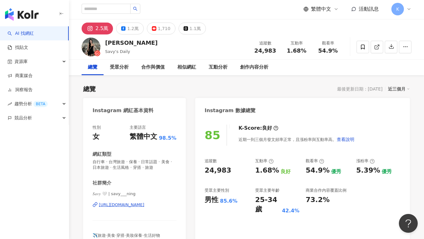
scroll to position [1, 0]
click at [123, 205] on div "https://www.instagram.com/savy___ning/" at bounding box center [121, 205] width 45 height 6
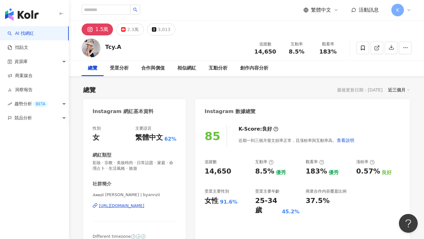
scroll to position [120, 0]
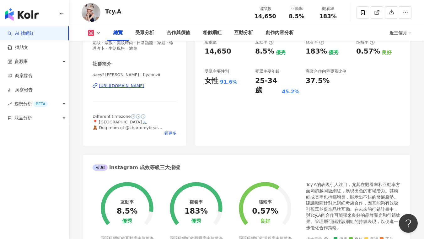
click at [139, 84] on div "https://www.instagram.com/byannzii/" at bounding box center [121, 86] width 45 height 6
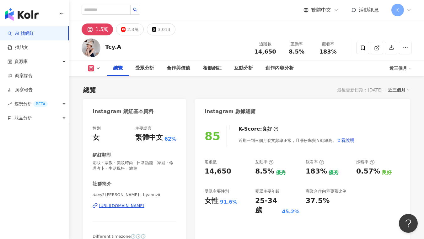
scroll to position [133, 0]
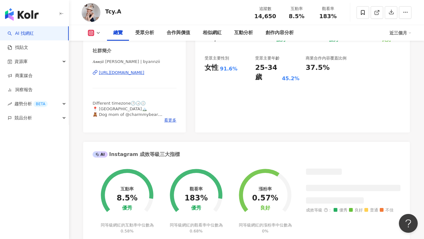
click at [144, 73] on div "[URL][DOMAIN_NAME]" at bounding box center [121, 73] width 45 height 6
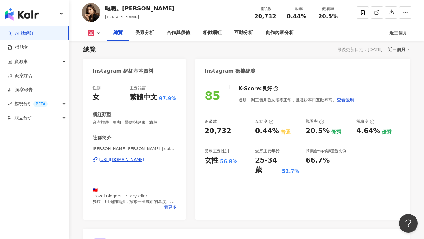
scroll to position [62, 0]
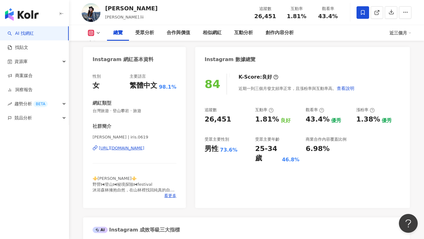
scroll to position [64, 0]
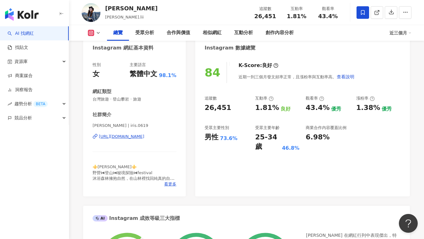
click at [122, 138] on div "https://www.instagram.com/iris.0619/" at bounding box center [121, 137] width 45 height 6
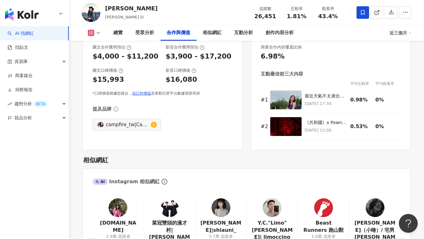
scroll to position [915, 0]
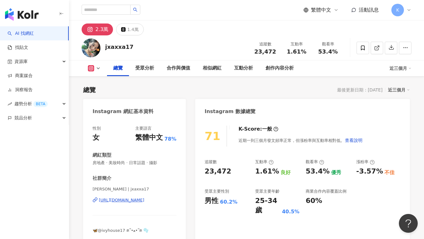
scroll to position [121, 0]
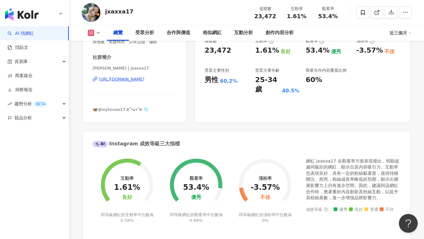
click at [144, 80] on div "https://www.instagram.com/jxaxxa17/" at bounding box center [121, 80] width 45 height 6
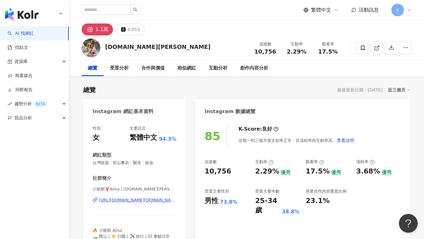
click at [152, 199] on div "[URL][DOMAIN_NAME][DOMAIN_NAME]" at bounding box center [137, 201] width 77 height 6
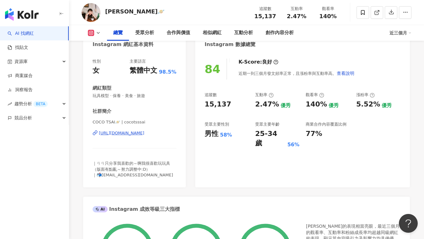
scroll to position [127, 0]
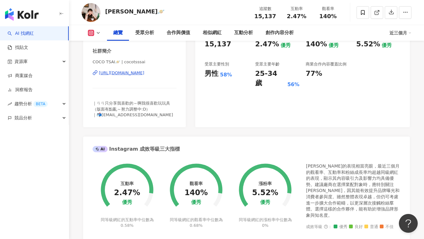
click at [144, 75] on div "https://www.instagram.com/cocotsssai/" at bounding box center [121, 73] width 45 height 6
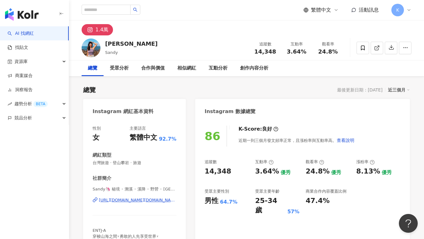
scroll to position [129, 0]
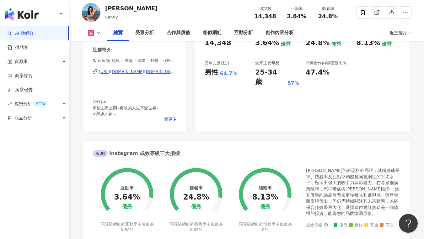
click at [157, 67] on div "Sandy🦄️ 秘境 ༝ 溯溪 ༝ 溪降 ༝ 野營 ༝ [GEOGRAPHIC_DATA] | sandy.gowild [URL][DOMAIN_NAME]…" at bounding box center [134, 76] width 84 height 37
click at [158, 74] on div "https://www.instagram.com/sandy.gowild/" at bounding box center [137, 72] width 77 height 6
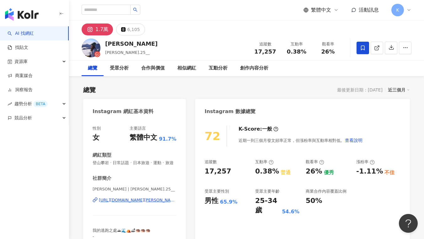
click at [142, 200] on div "https://www.instagram.com/sarah.25__/" at bounding box center [137, 201] width 77 height 6
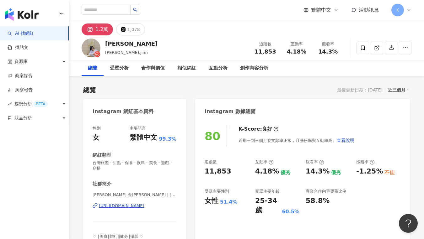
scroll to position [53, 0]
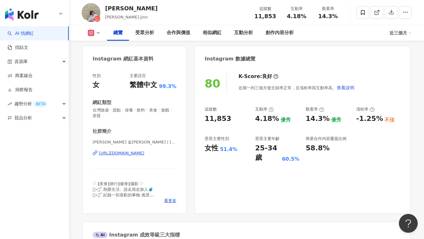
click at [136, 155] on div "https://www.instagram.com/ninajinnnn/" at bounding box center [121, 153] width 45 height 6
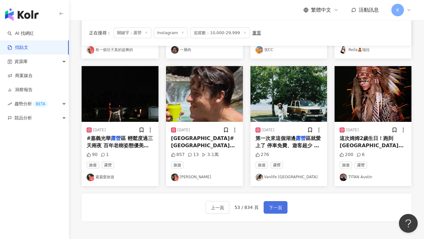
scroll to position [310, 0]
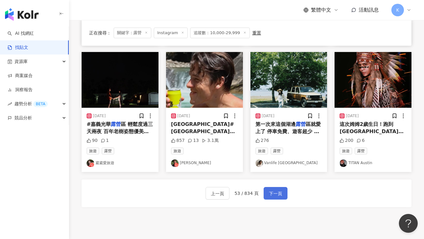
click at [280, 192] on span "下一頁" at bounding box center [275, 194] width 13 height 8
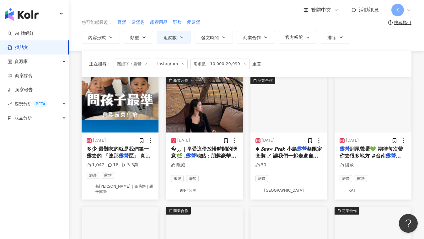
scroll to position [0, 0]
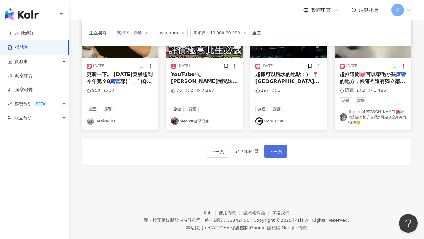
click at [271, 148] on span "下一頁" at bounding box center [275, 152] width 13 height 8
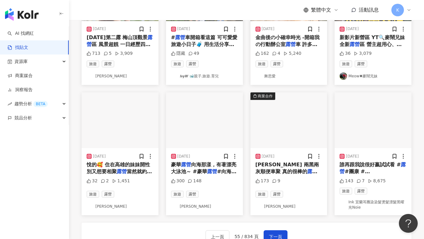
scroll to position [367, 0]
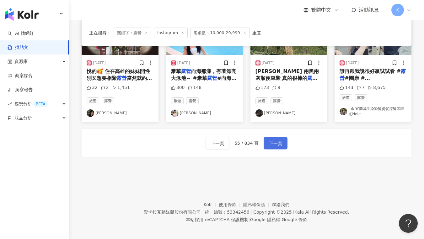
click at [279, 142] on span "下一頁" at bounding box center [275, 144] width 13 height 8
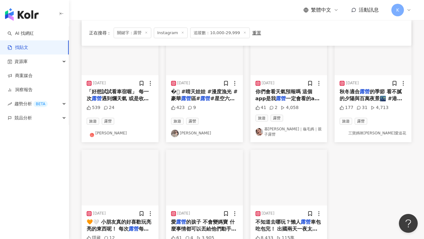
scroll to position [352, 0]
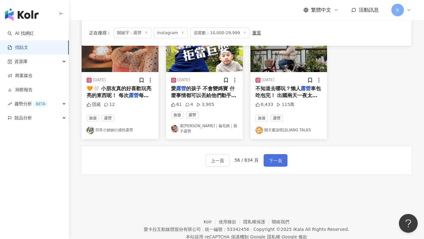
click at [280, 157] on span "下一頁" at bounding box center [275, 161] width 13 height 8
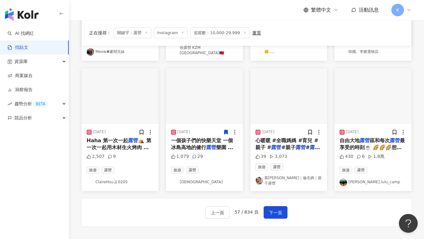
scroll to position [325, 0]
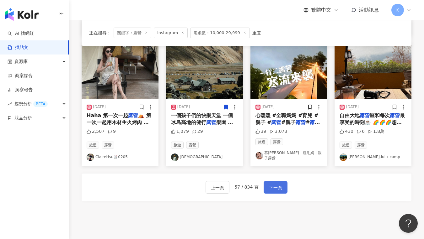
click at [272, 184] on span "下一頁" at bounding box center [275, 188] width 13 height 8
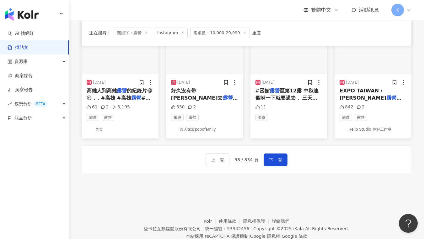
scroll to position [308, 0]
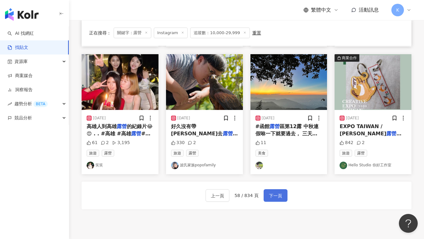
click at [276, 194] on span "下一頁" at bounding box center [275, 196] width 13 height 8
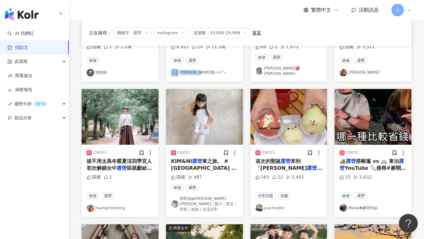
scroll to position [367, 0]
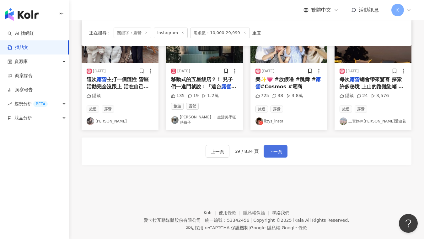
click at [277, 145] on button "下一頁" at bounding box center [275, 151] width 24 height 13
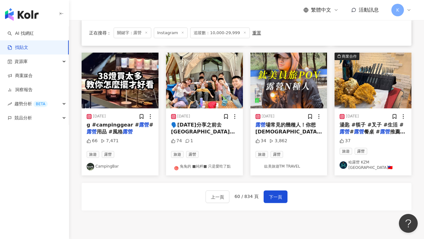
scroll to position [342, 0]
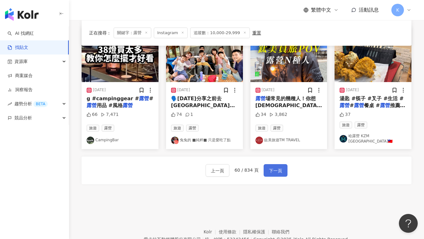
click at [282, 164] on button "下一頁" at bounding box center [275, 170] width 24 height 13
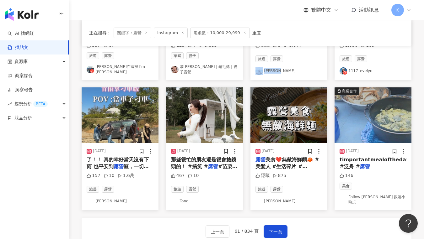
scroll to position [306, 0]
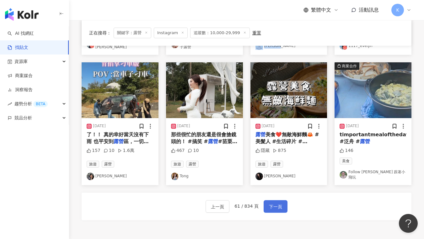
click at [272, 203] on span "下一頁" at bounding box center [275, 207] width 13 height 8
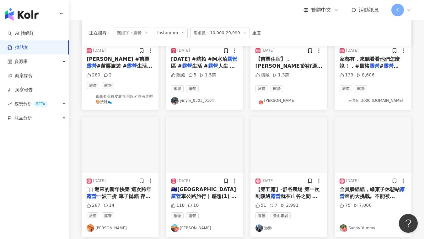
scroll to position [367, 0]
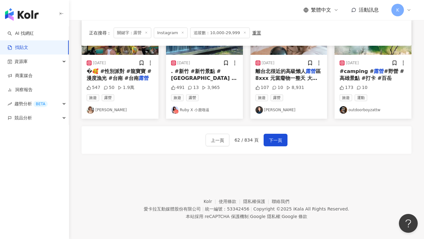
click at [275, 147] on div "上一頁 62 / 834 頁 下一頁" at bounding box center [247, 140] width 330 height 28
click at [270, 137] on span "下一頁" at bounding box center [275, 141] width 13 height 8
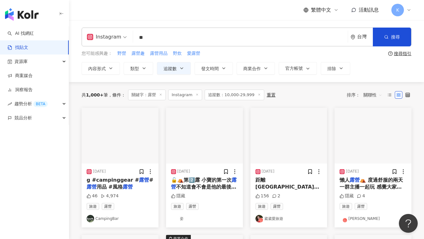
scroll to position [314, 0]
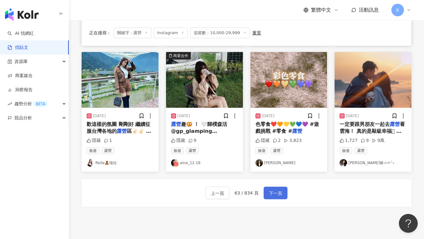
click at [269, 191] on span "下一頁" at bounding box center [275, 194] width 13 height 8
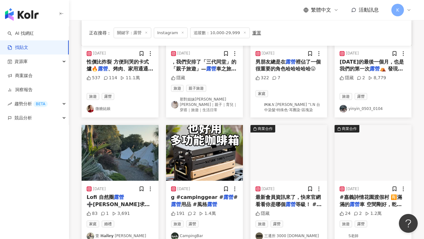
scroll to position [317, 0]
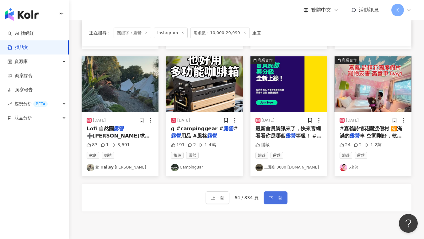
click at [281, 194] on span "下一頁" at bounding box center [275, 198] width 13 height 8
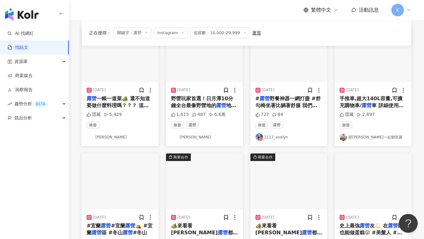
scroll to position [370, 0]
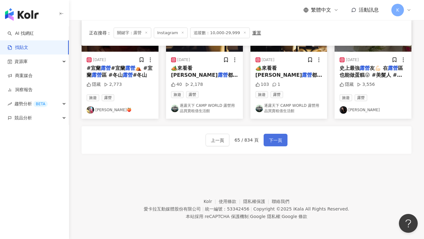
click at [278, 135] on button "下一頁" at bounding box center [275, 140] width 24 height 13
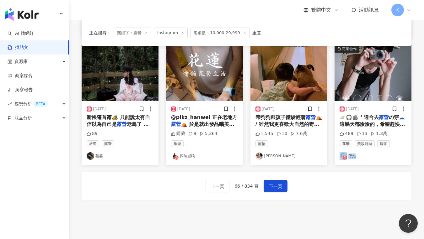
scroll to position [364, 0]
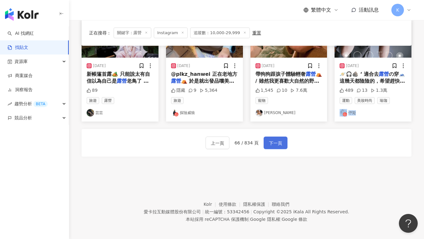
click at [274, 140] on span "下一頁" at bounding box center [275, 144] width 13 height 8
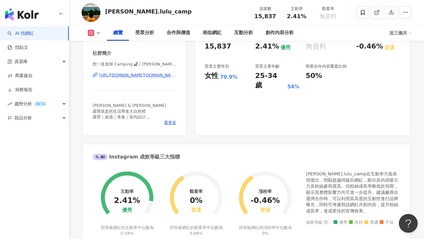
scroll to position [89, 0]
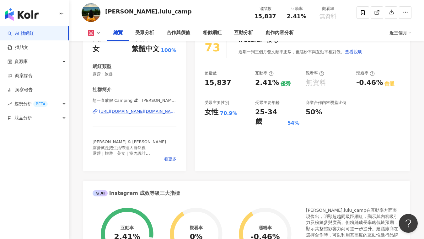
click at [150, 111] on div "https://www.instagram.com/rocco.lulu_camp/" at bounding box center [137, 112] width 77 height 6
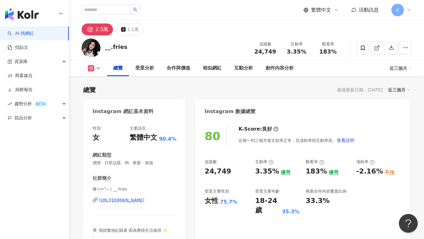
scroll to position [44, 0]
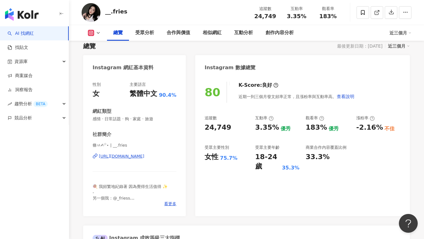
click at [141, 157] on div "https://www.instagram.com/__.fries/" at bounding box center [121, 157] width 45 height 6
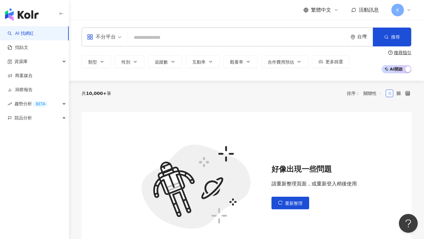
scroll to position [60, 0]
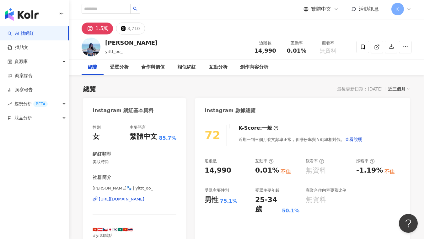
scroll to position [1, 0]
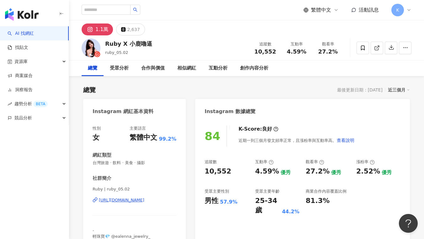
click at [135, 205] on div "Ruby | ruby_05.02 https://www.instagram.com/ruby_05.02/" at bounding box center [134, 205] width 84 height 37
click at [137, 203] on div "https://www.instagram.com/ruby_05.02/" at bounding box center [121, 201] width 45 height 6
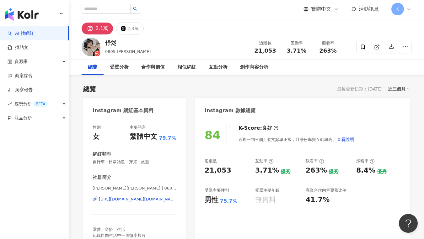
scroll to position [1, 0]
click at [142, 200] on div "[URL][DOMAIN_NAME][DOMAIN_NAME][PERSON_NAME]" at bounding box center [137, 199] width 77 height 6
click at [232, 156] on div "84 K-Score : 良好 近期一到三個月發文頻率正常，且漲粉率與互動率高。 查看說明 追蹤數 21,053 互動率 3.71% 優秀 觀看率 263% …" at bounding box center [302, 188] width 214 height 141
drag, startPoint x: 216, startPoint y: 171, endPoint x: 231, endPoint y: 170, distance: 15.1
click at [231, 170] on div "84 K-Score : 良好 近期一到三個月發文頻率正常，且漲粉率與互動率高。 查看說明 追蹤數 21,053 互動率 3.71% 優秀 觀看率 263% …" at bounding box center [302, 188] width 214 height 141
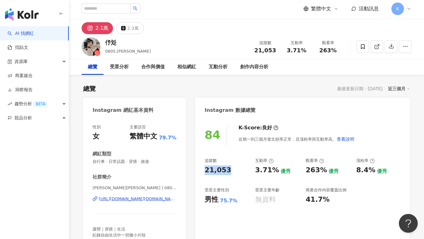
copy div "21,053"
click at [239, 158] on div "84 K-Score : 良好 近期一到三個月發文頻率正常，且漲粉率與互動率高。 查看說明 追蹤數 21,053 互動率 3.71% 優秀 觀看率 263% …" at bounding box center [302, 188] width 214 height 141
drag, startPoint x: 254, startPoint y: 172, endPoint x: 273, endPoint y: 172, distance: 18.8
click at [273, 172] on div "追蹤數 21,053 互動率 3.71% 優秀 觀看率 263% 優秀 漲粉率 8.4% 優秀 受眾主要性別 男性 75.7% 受眾主要年齡 無資料 商業合作…" at bounding box center [302, 181] width 196 height 46
copy div "3.71%"
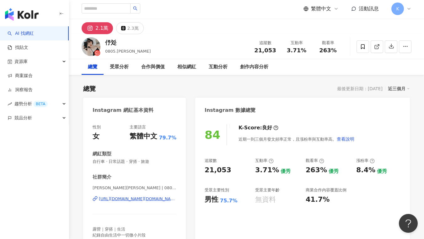
click at [285, 174] on div "優秀" at bounding box center [285, 171] width 10 height 7
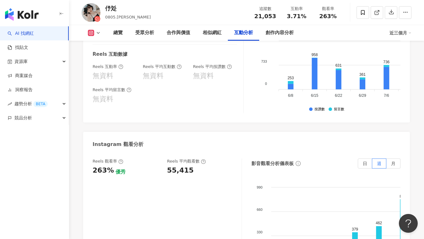
scroll to position [1300, 0]
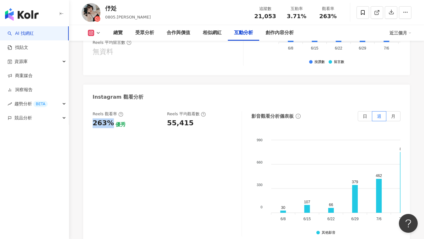
drag, startPoint x: 92, startPoint y: 108, endPoint x: 111, endPoint y: 110, distance: 19.0
click at [111, 110] on div "Reels 觀看率 263% 優秀 Reels 平均觀看數 55,415 影音觀看分析儀表板 日 週 月 990 990 660 660 330 330 0 …" at bounding box center [246, 175] width 326 height 141
copy div "263%"
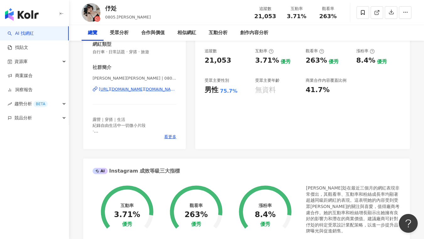
scroll to position [0, 0]
